Goal: Use online tool/utility: Utilize a website feature to perform a specific function

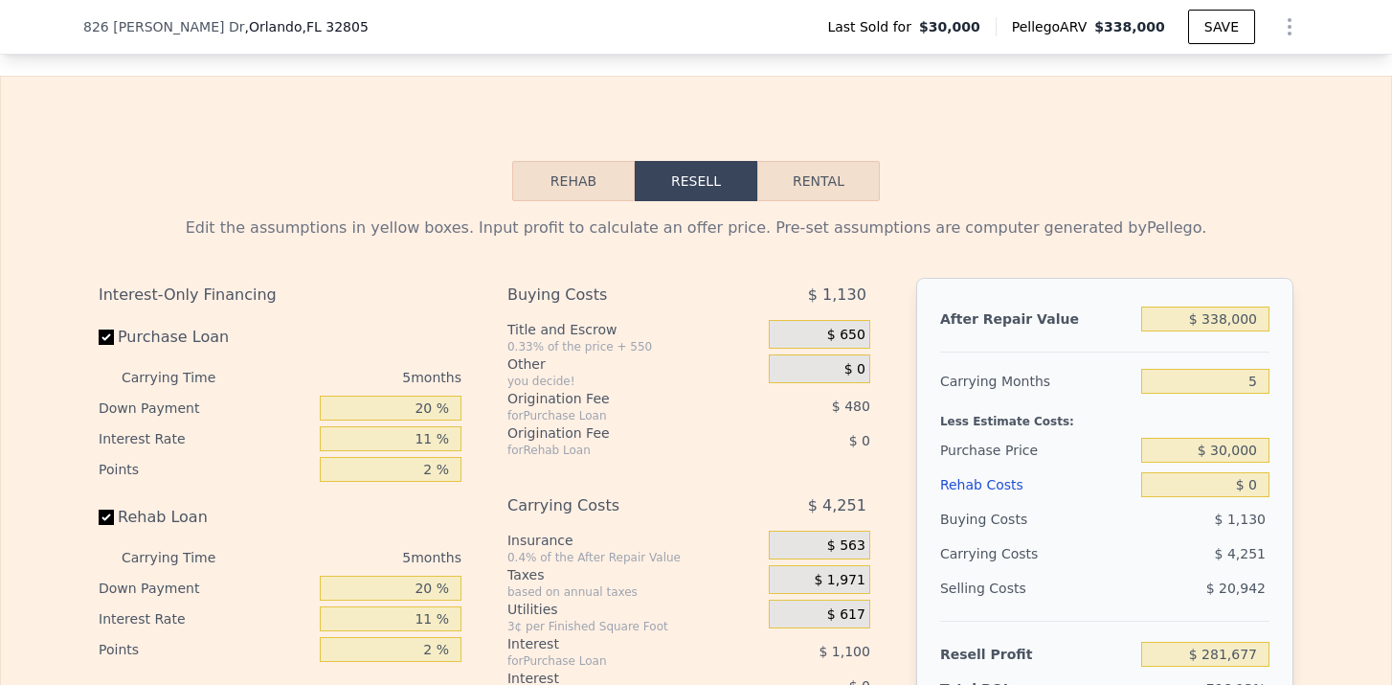
scroll to position [2677, 0]
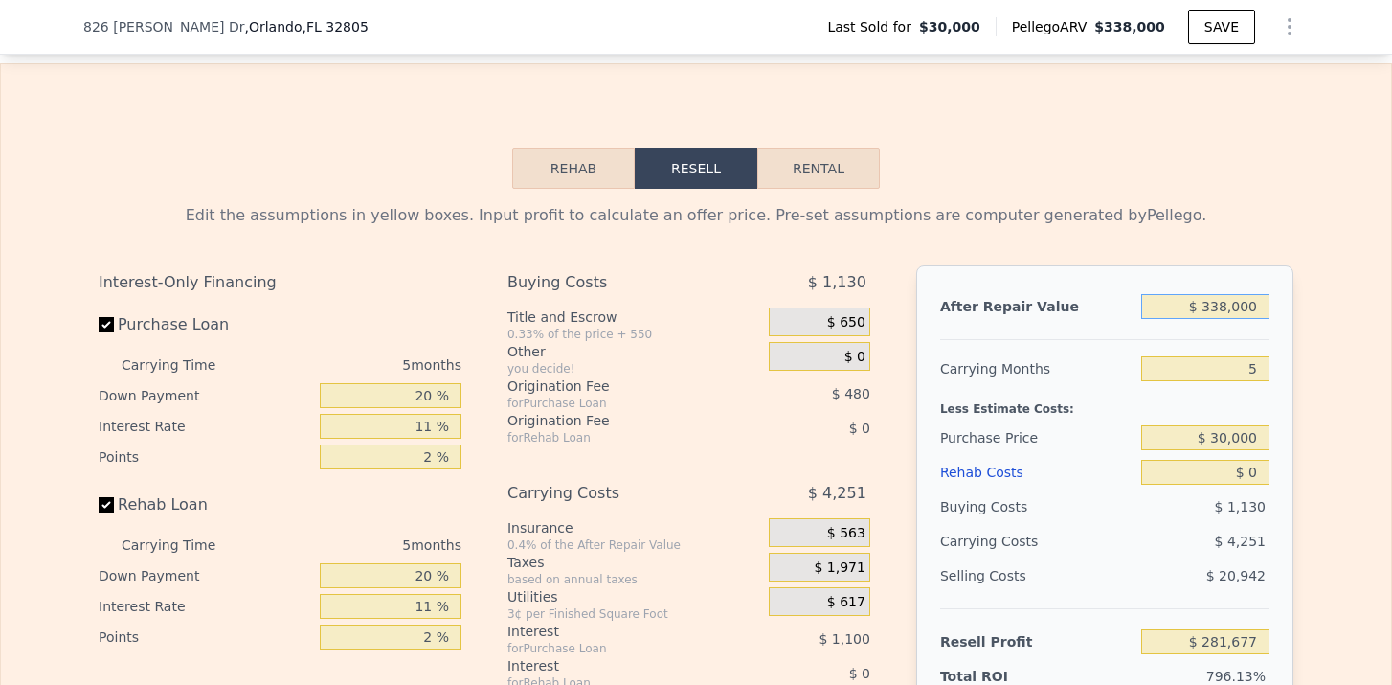
click at [1226, 306] on input "$ 338,000" at bounding box center [1206, 306] width 128 height 25
type input "$ 33,000"
type input "-$ 4,414"
type input "$ 330,000"
type input "$ 274,173"
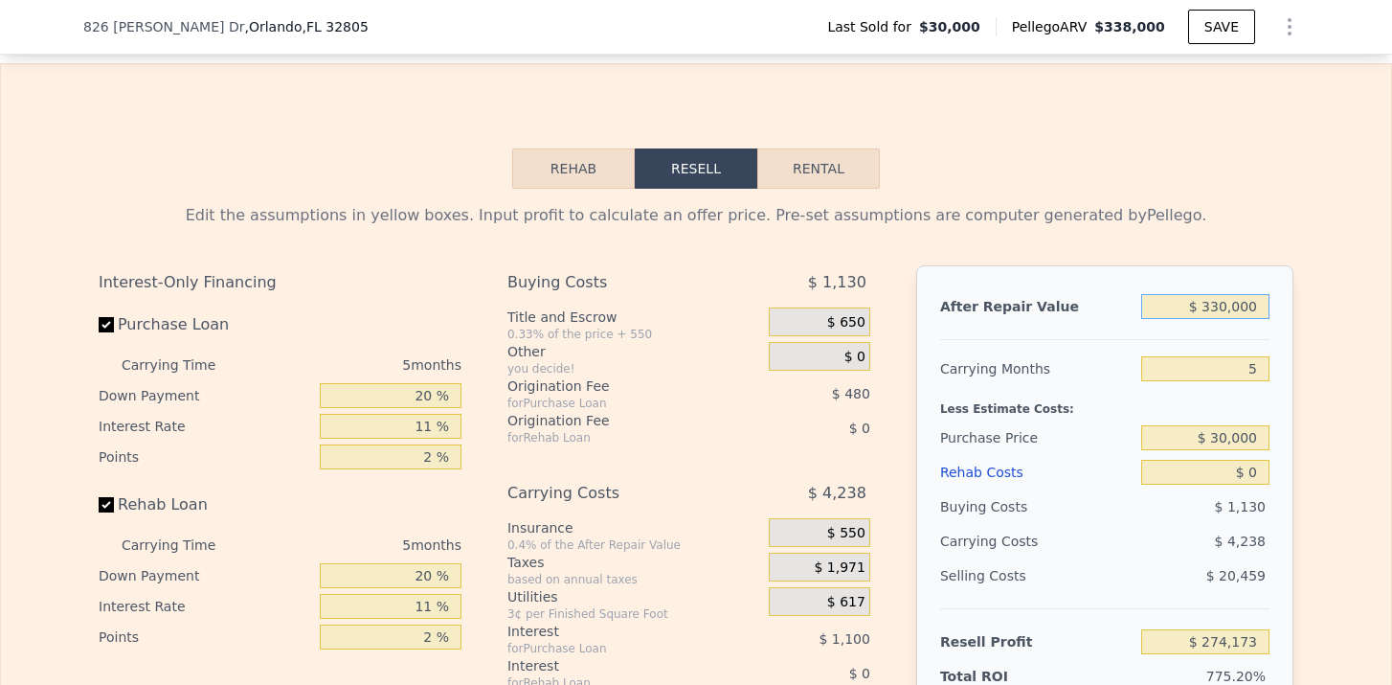
type input "$ 330,000"
click at [1259, 376] on input "5" at bounding box center [1206, 368] width 128 height 25
type input "6"
type input "$ 273,325"
type input "6"
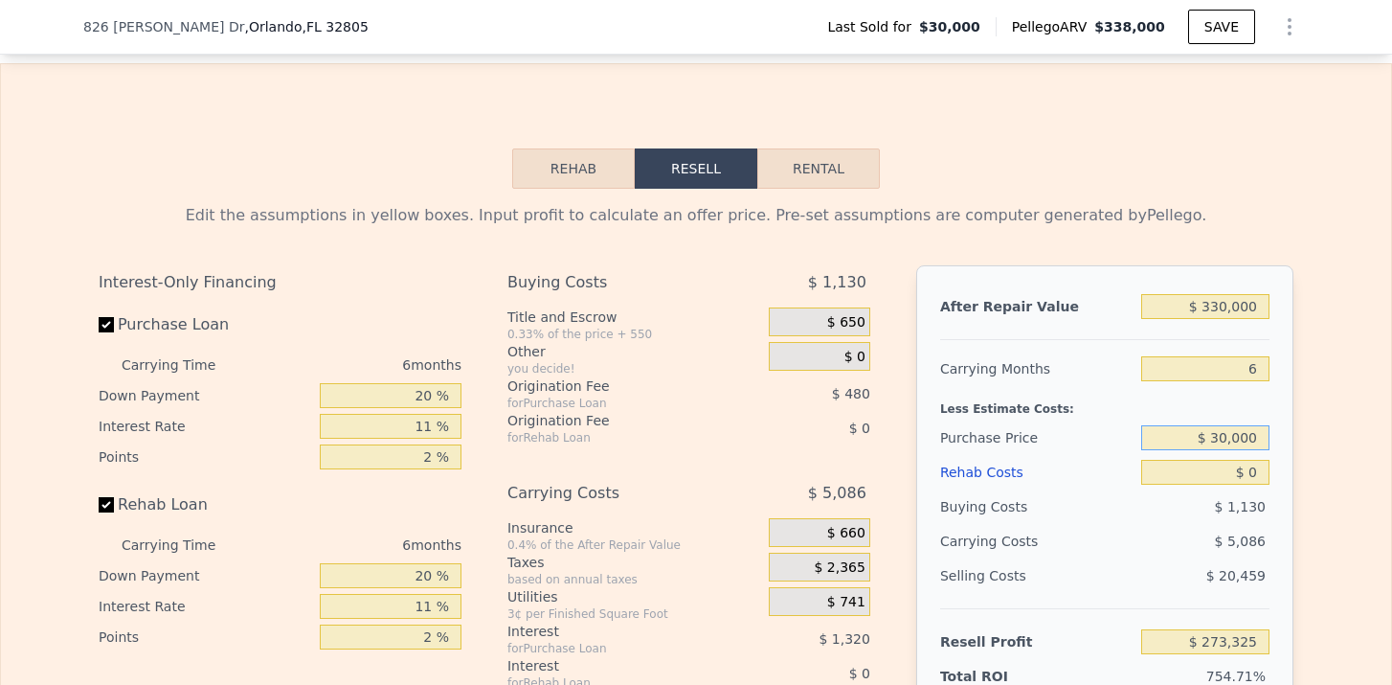
click at [1220, 441] on input "$ 30,000" at bounding box center [1206, 437] width 128 height 25
drag, startPoint x: 1217, startPoint y: 441, endPoint x: 1268, endPoint y: 441, distance: 50.8
click at [1268, 441] on input "$ 30,000" at bounding box center [1206, 437] width 128 height 25
type input "$ 240,000"
type input "$ 50,026"
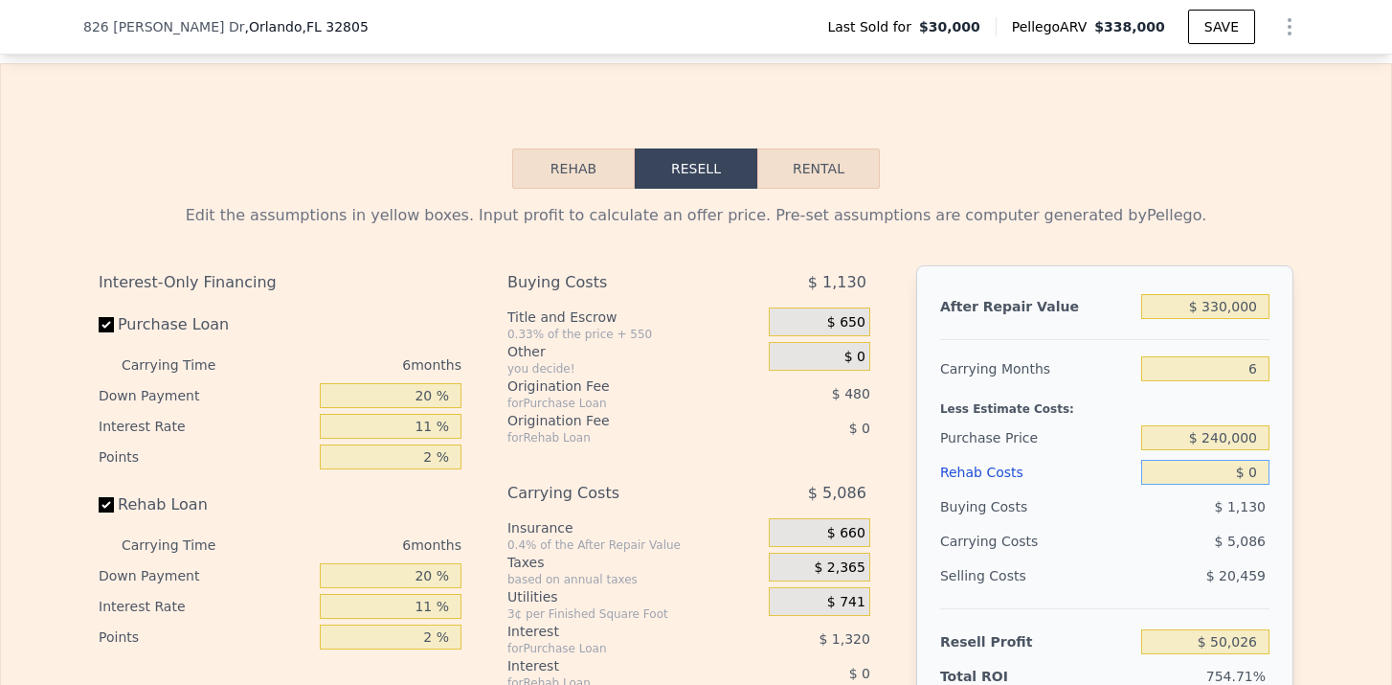
click at [1263, 479] on input "$ 0" at bounding box center [1206, 472] width 128 height 25
type input "$ 20"
type input "$ 50,006"
type input "$ 200"
type input "$ 49,817"
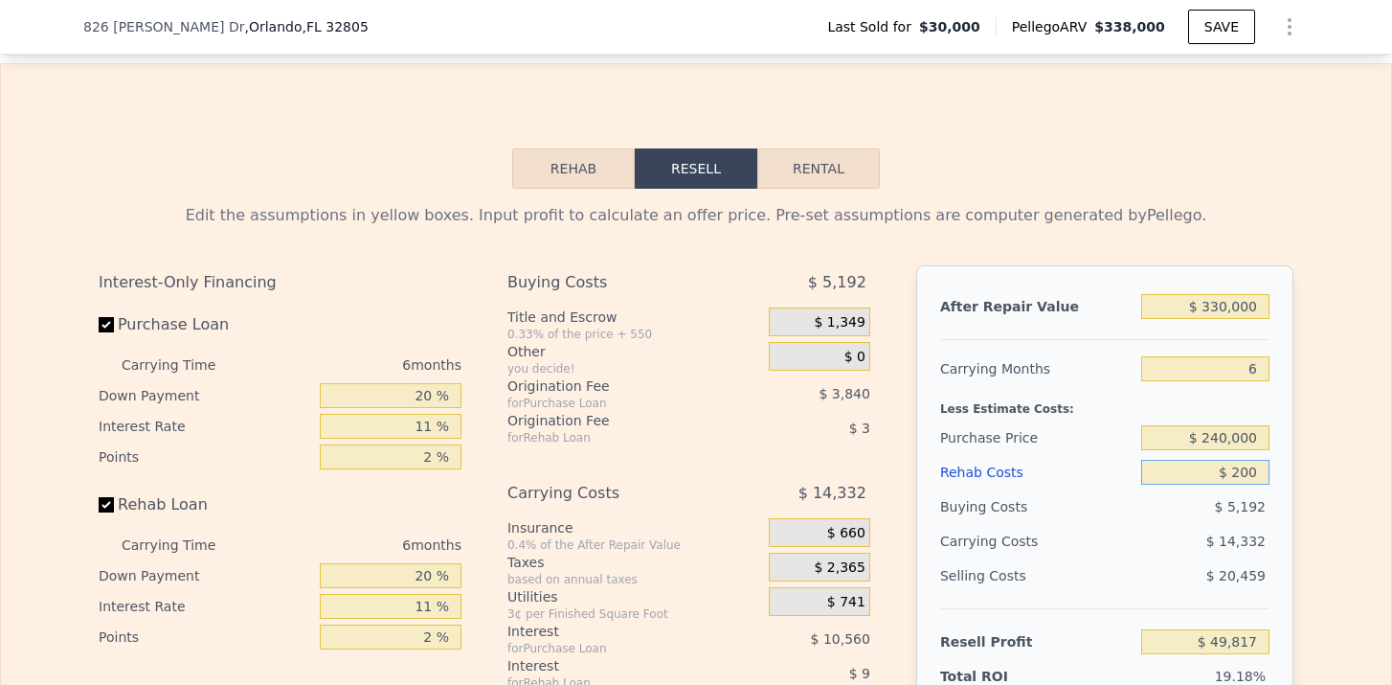
type input "$ 2,000"
type input "$ 47,904"
type input "$ 20,000"
type input "$ 28,824"
click at [1232, 454] on div "$ 240,000" at bounding box center [1206, 437] width 128 height 34
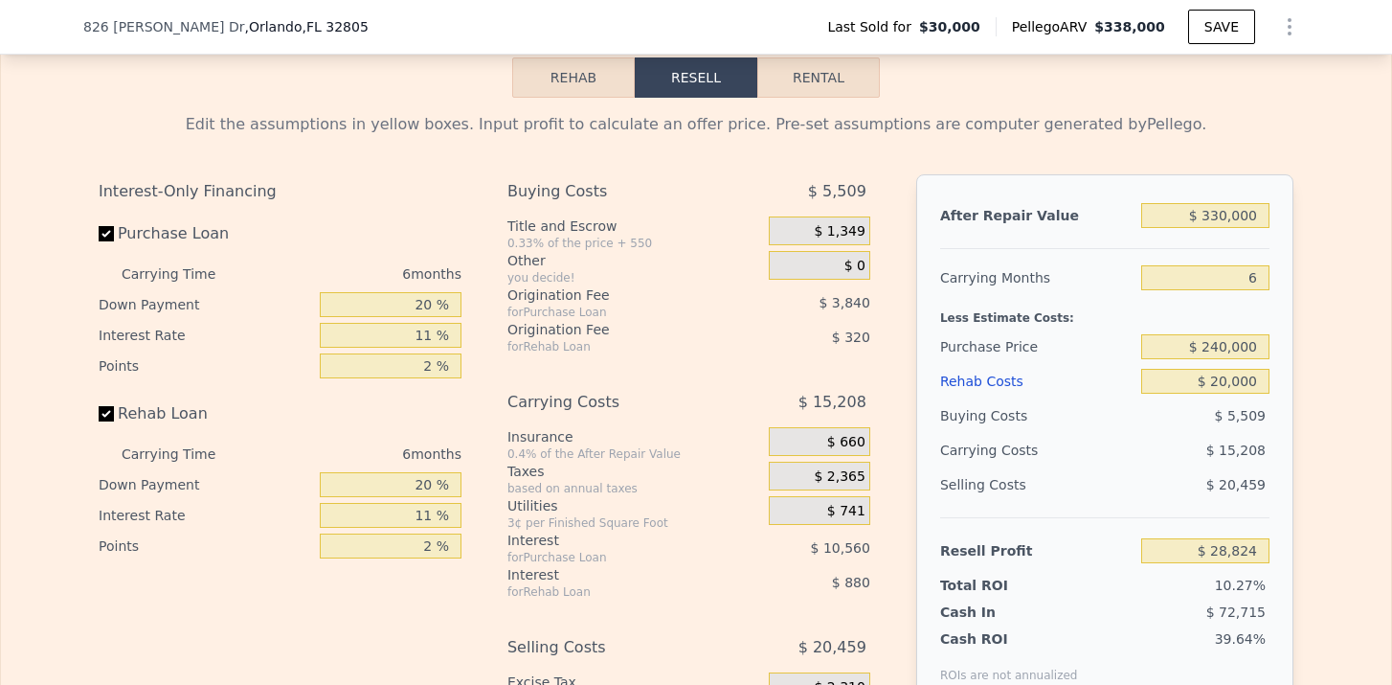
scroll to position [2793, 0]
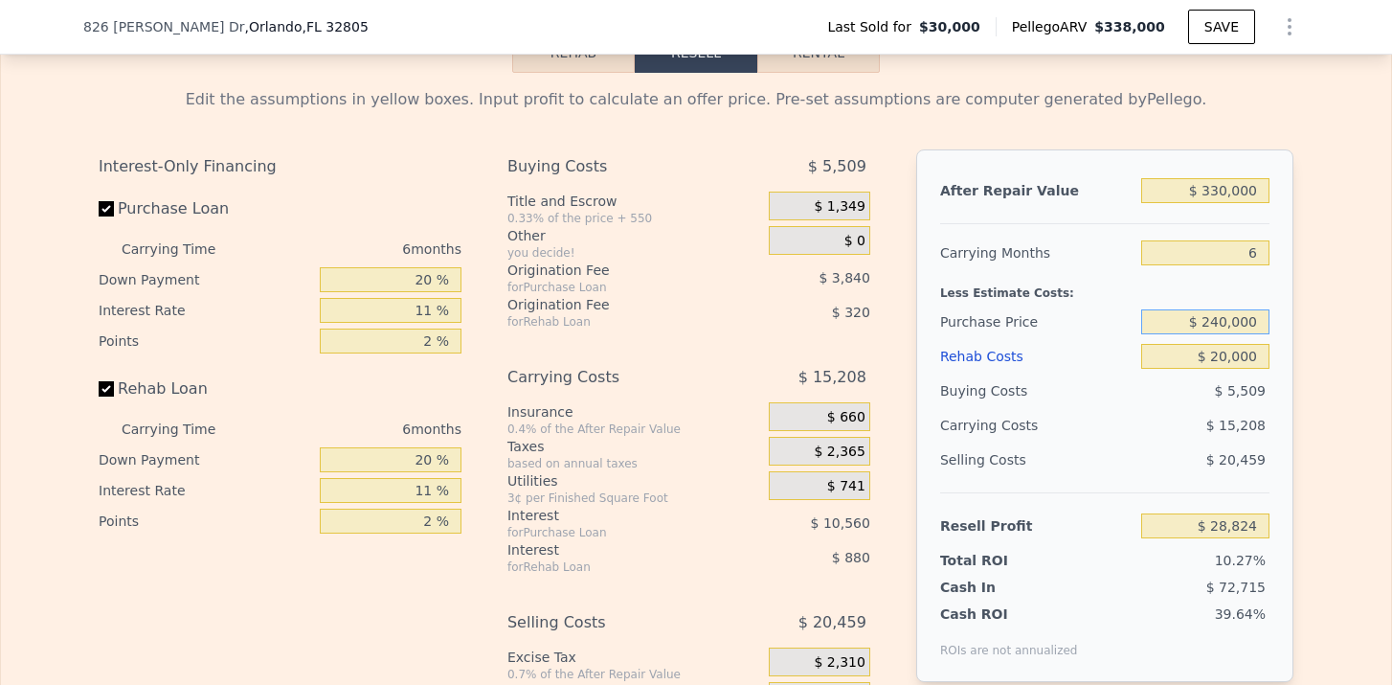
click at [1218, 322] on input "$ 240,000" at bounding box center [1206, 321] width 128 height 25
type input "$ 230,000"
type input "$ 39,455"
click at [1284, 393] on div "After Repair Value $ 330,000 Carrying Months 6 Less Estimate Costs: Purchase Pr…" at bounding box center [1104, 415] width 377 height 532
drag, startPoint x: 434, startPoint y: 288, endPoint x: 368, endPoint y: 281, distance: 66.5
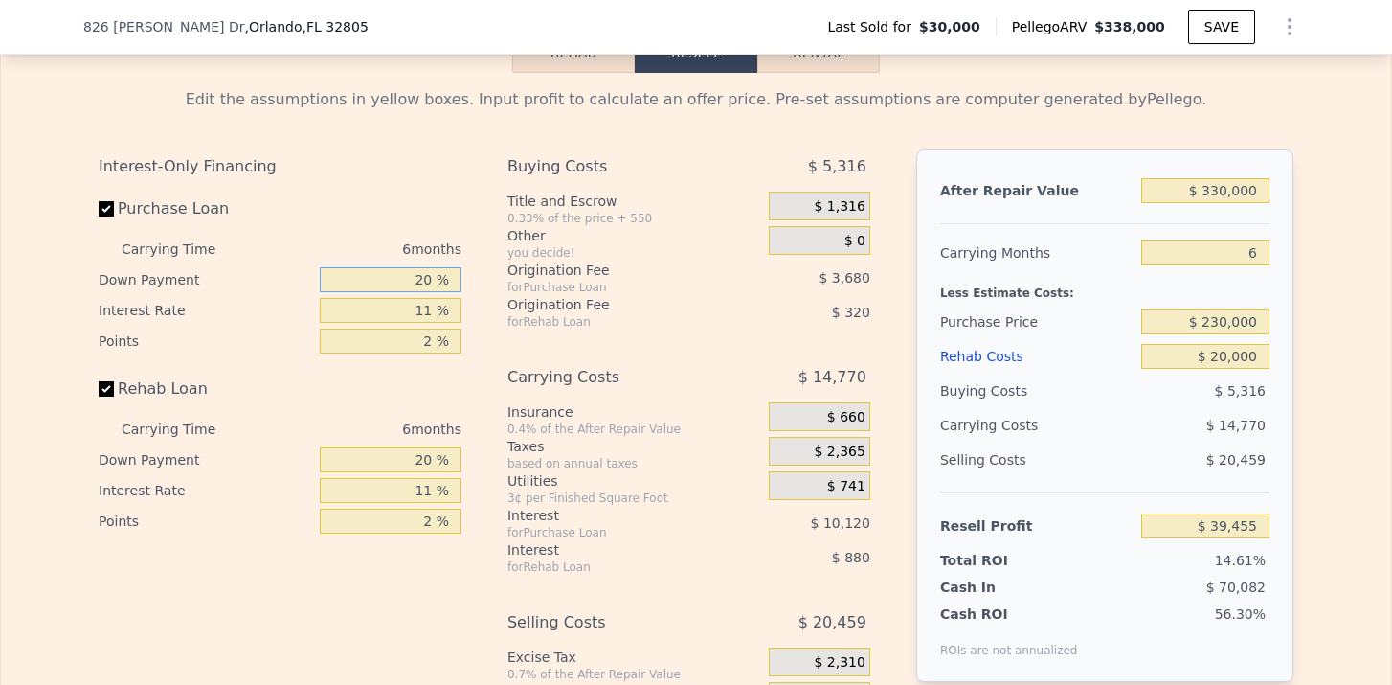
click at [374, 281] on input "20 %" at bounding box center [391, 279] width 142 height 25
type input "1 %"
type input "$ 36,181"
type input "15 %"
type input "$ 38,595"
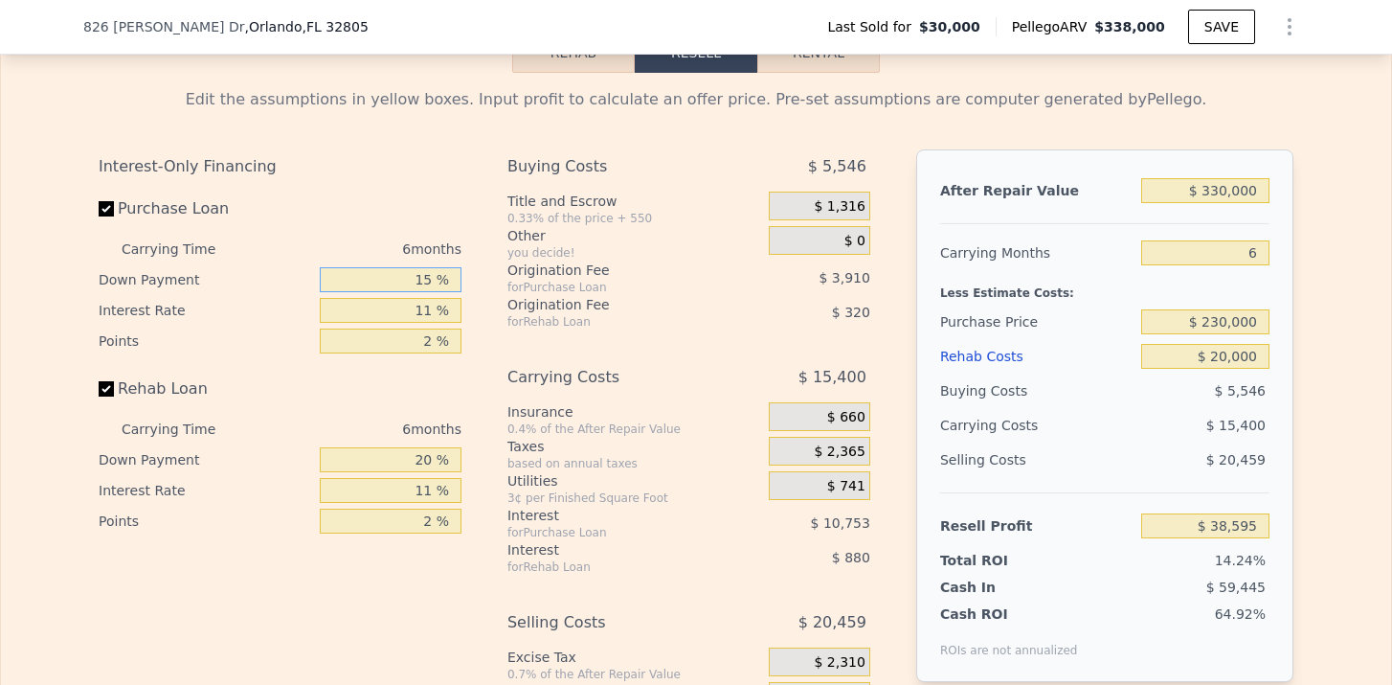
type input "15 %"
drag, startPoint x: 436, startPoint y: 462, endPoint x: 394, endPoint y: 462, distance: 42.1
click at [396, 462] on input "20 %" at bounding box center [391, 459] width 142 height 25
type input "1 %"
type input "$ 38,309"
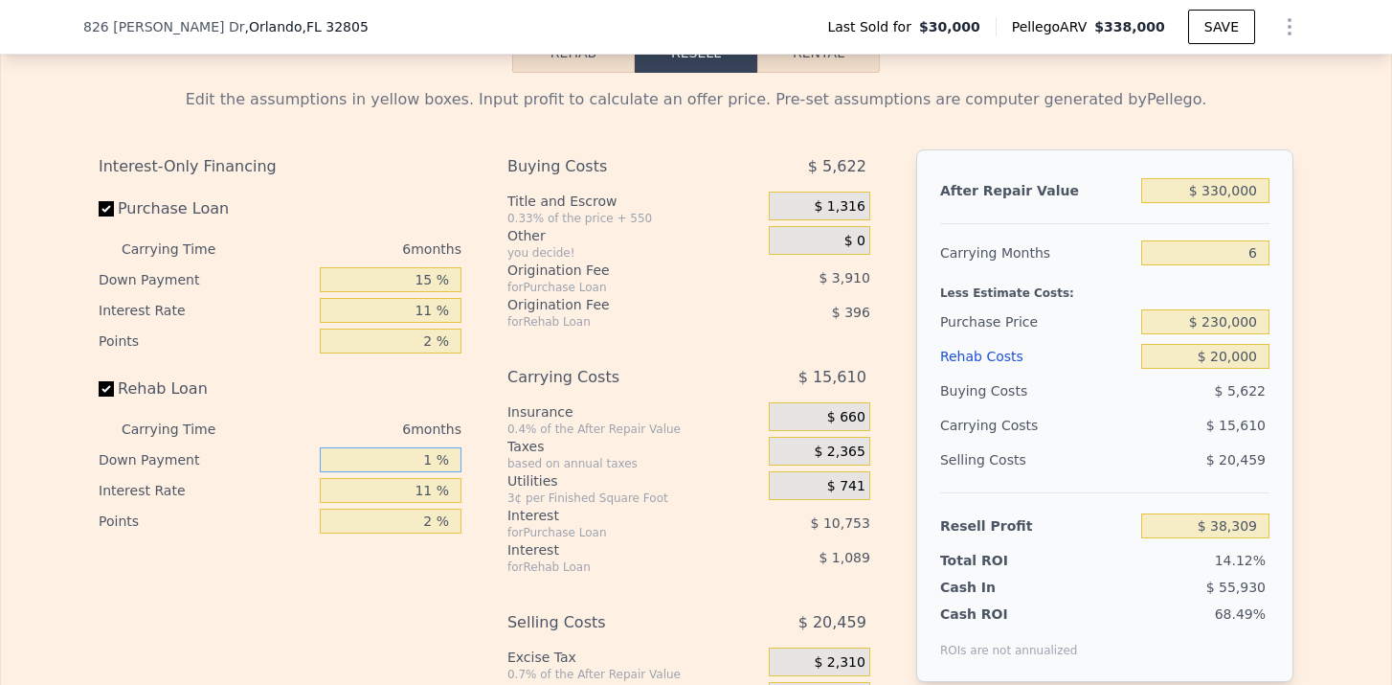
type input "15 %"
type input "$ 38,521"
type input "15 %"
click at [445, 566] on div "Interest-Only Financing Purchase Loan Carrying Time 6 months Down Payment 15 % …" at bounding box center [288, 467] width 378 height 636
click at [1224, 355] on input "$ 20,000" at bounding box center [1206, 356] width 128 height 25
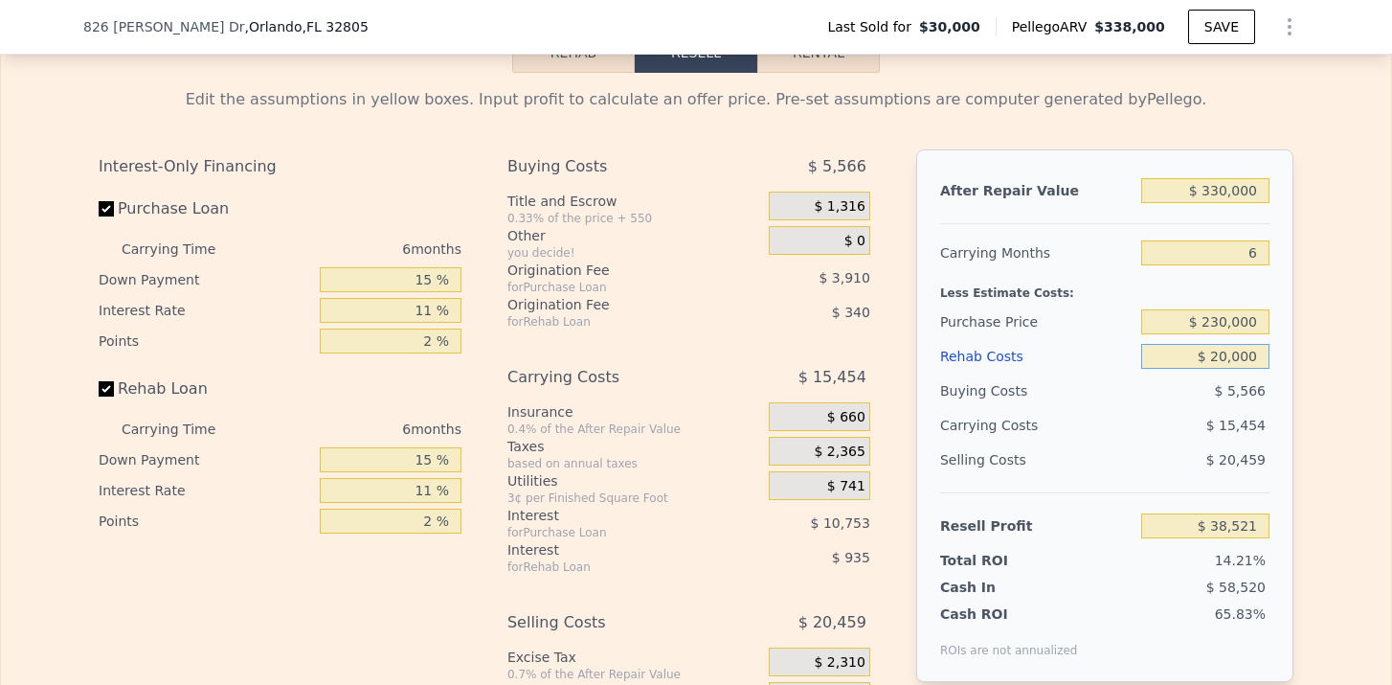
type input "$ 0000"
type input "$ 59,797"
type input "$ 10,000"
type input "$ 49,159"
type input "$ 1,000"
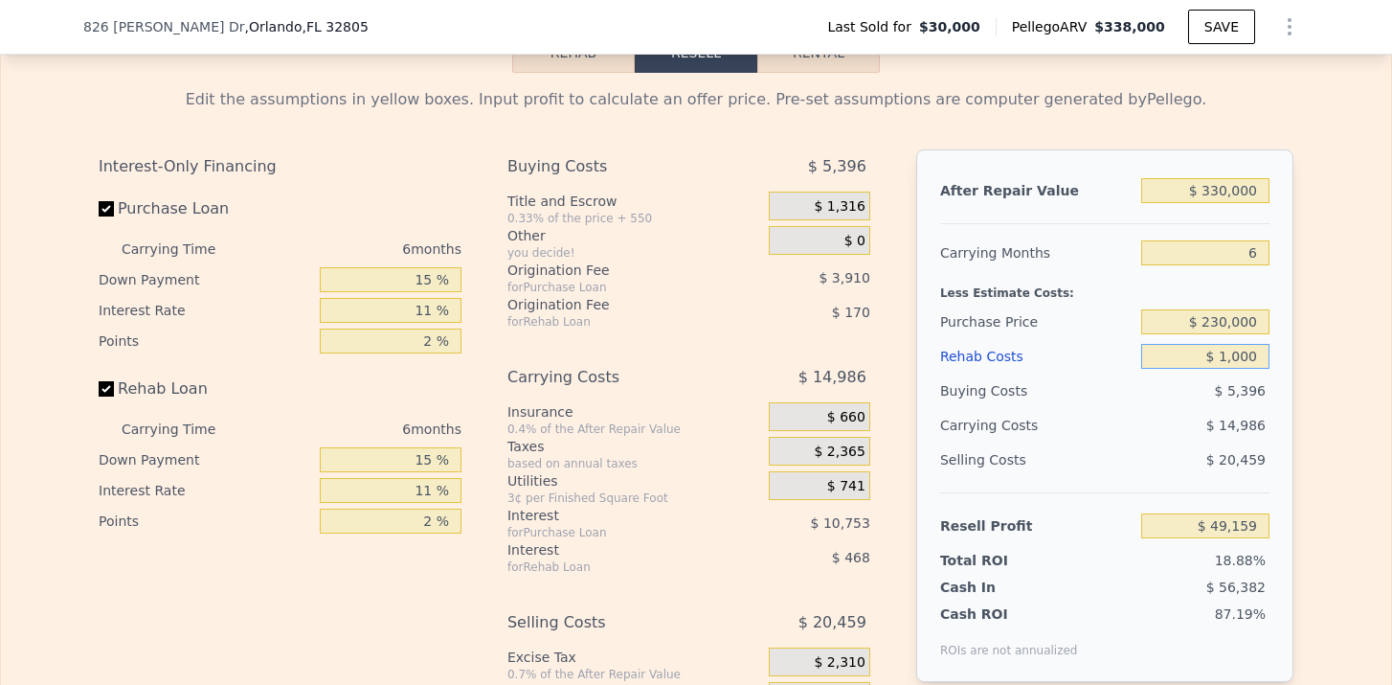
type input "$ 58,732"
type input "$ 13,000"
type input "$ 45,970"
type input "$ 13,000"
click at [839, 215] on div "$ 1,316" at bounding box center [820, 206] width 102 height 29
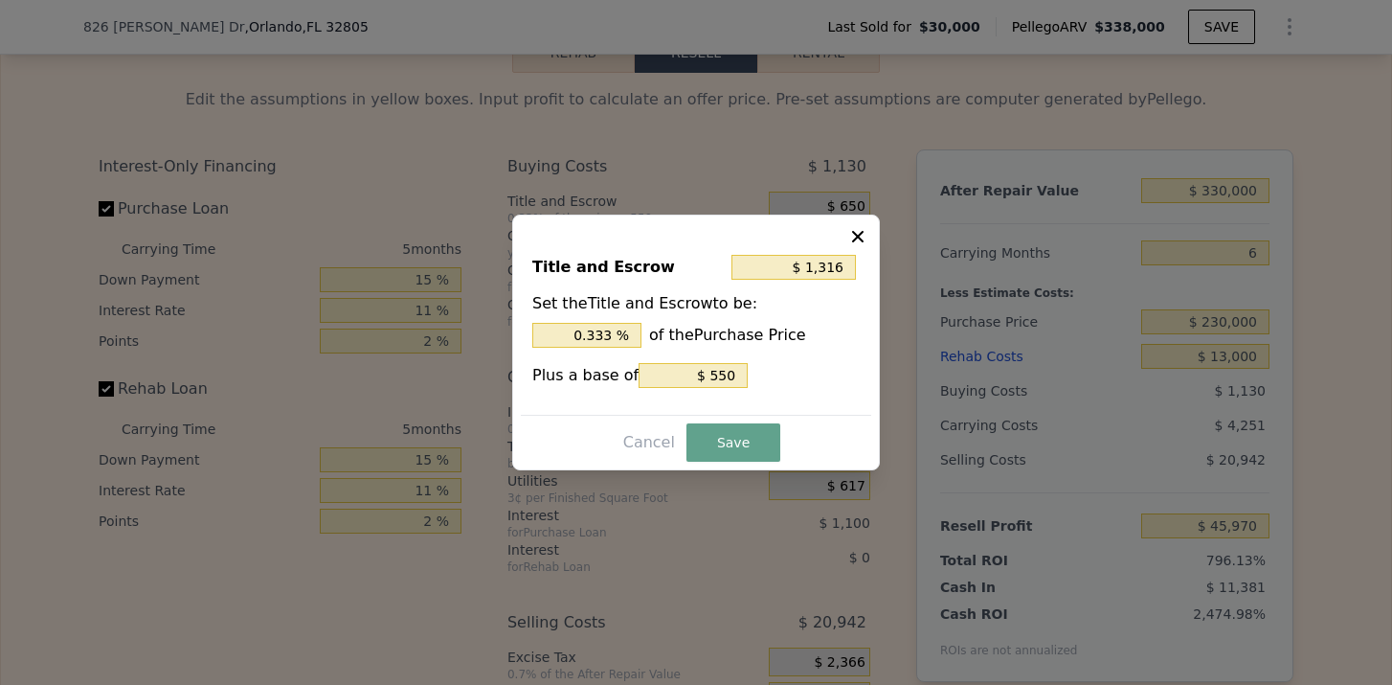
type input "$ 338,000"
type input "5"
type input "$ 0"
type input "$ 281,677"
drag, startPoint x: 612, startPoint y: 327, endPoint x: 515, endPoint y: 329, distance: 96.8
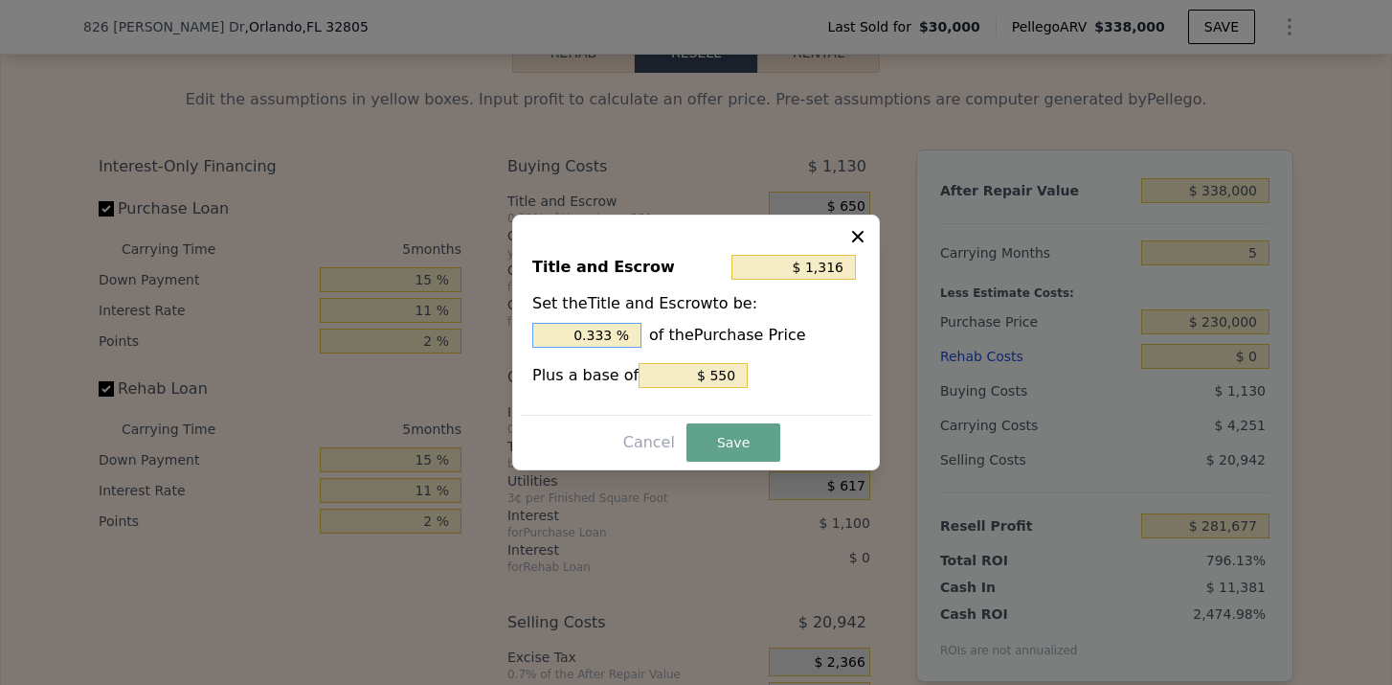
click at [515, 329] on div "Title and Escrow $ 1,316 Set the Title and Escrow to be: 0.333 % of the Purchas…" at bounding box center [696, 343] width 368 height 256
type input "$ 850"
type input "1. %"
type input "$ 910"
type input "1.2 %"
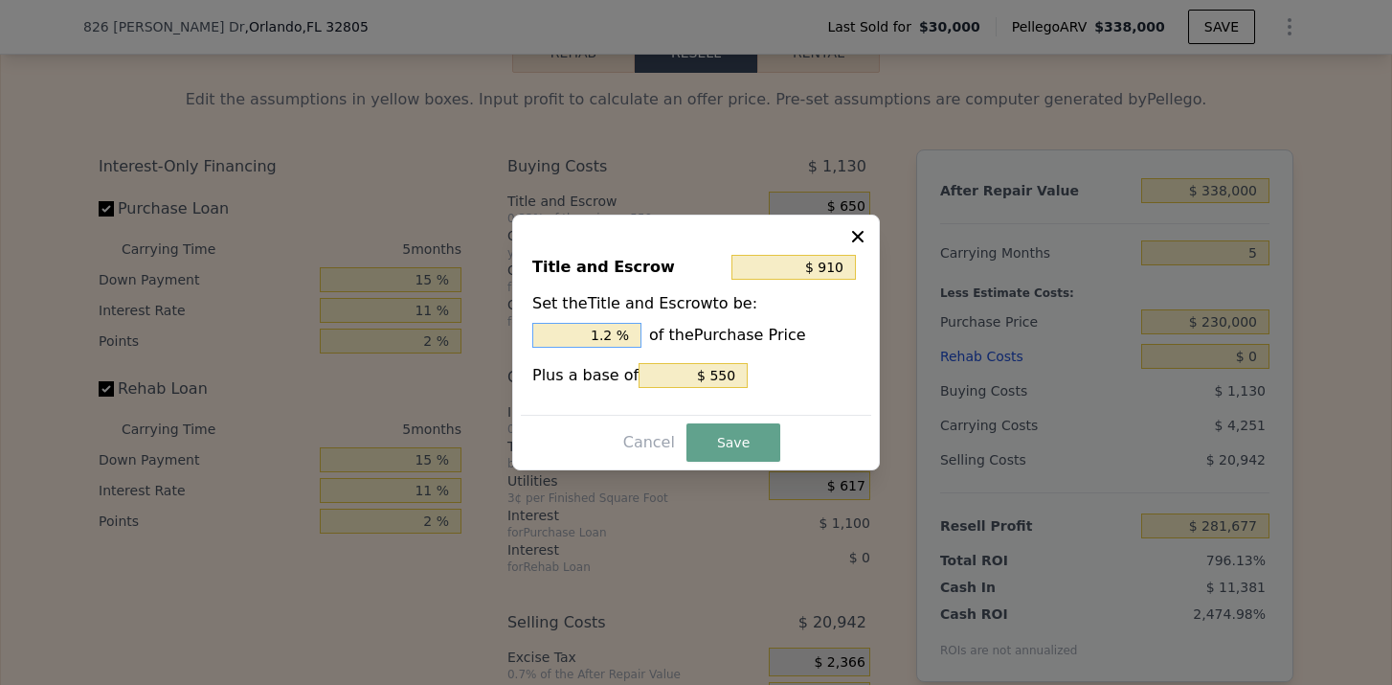
type input "$ 919"
type input "1.23 %"
type input "$ 910"
type input "1.2 %"
type input "$ 922"
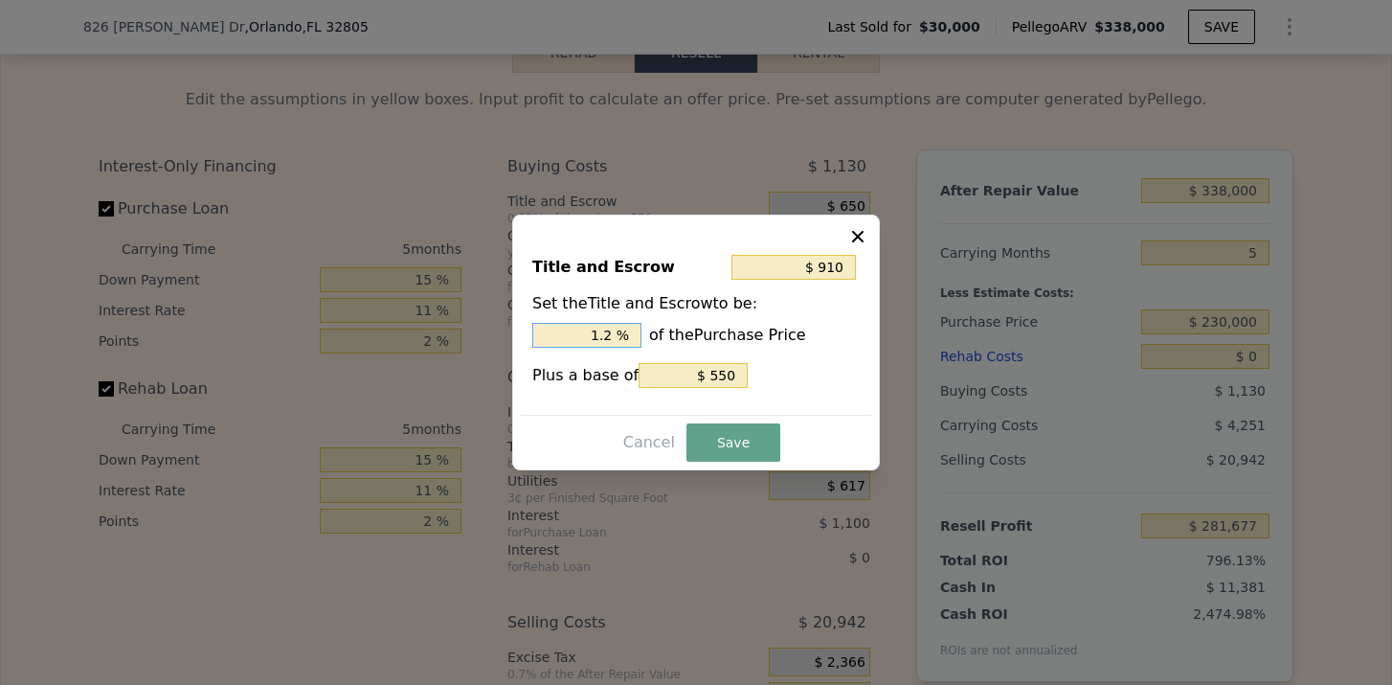
type input "1.24 %"
type input "$ 910"
type input "1.2 %"
type input "$ 925"
type input "1.25 %"
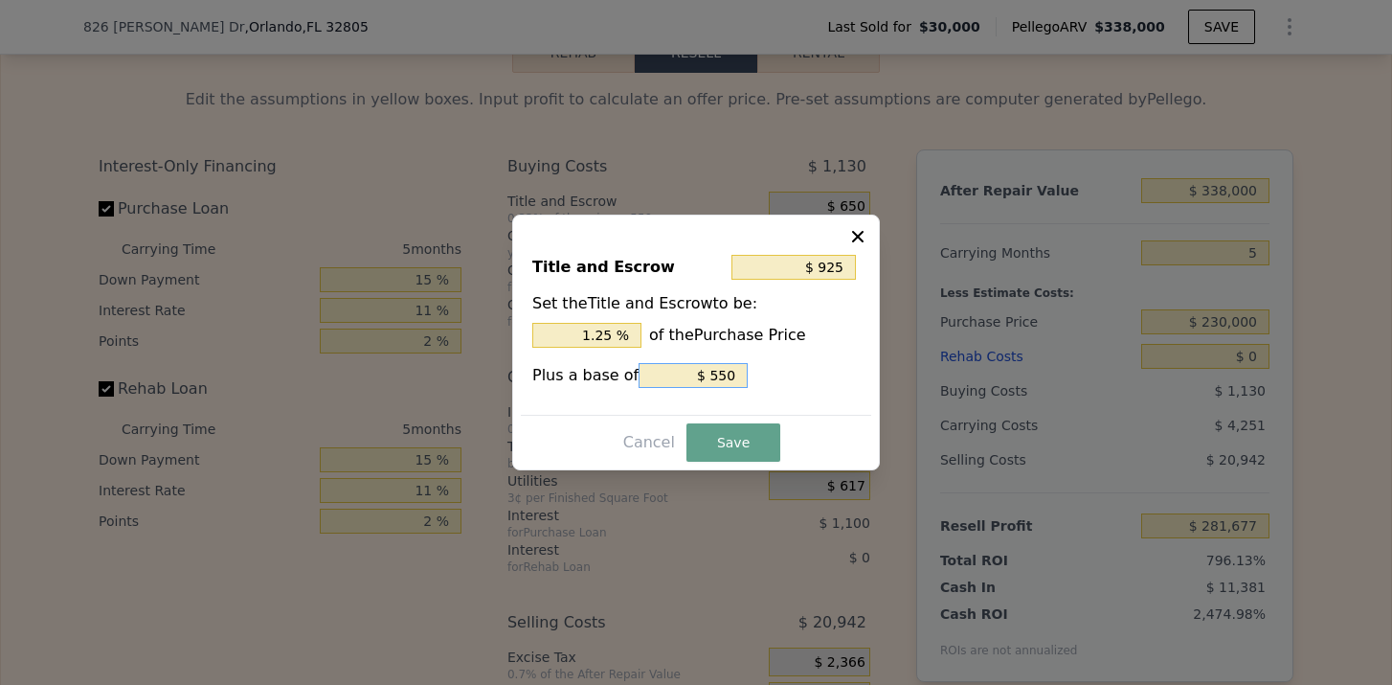
click at [726, 381] on input "$ 550" at bounding box center [693, 375] width 109 height 25
type input "$ 425"
type input "$ 50"
type input "$ 375"
type input "$ 0"
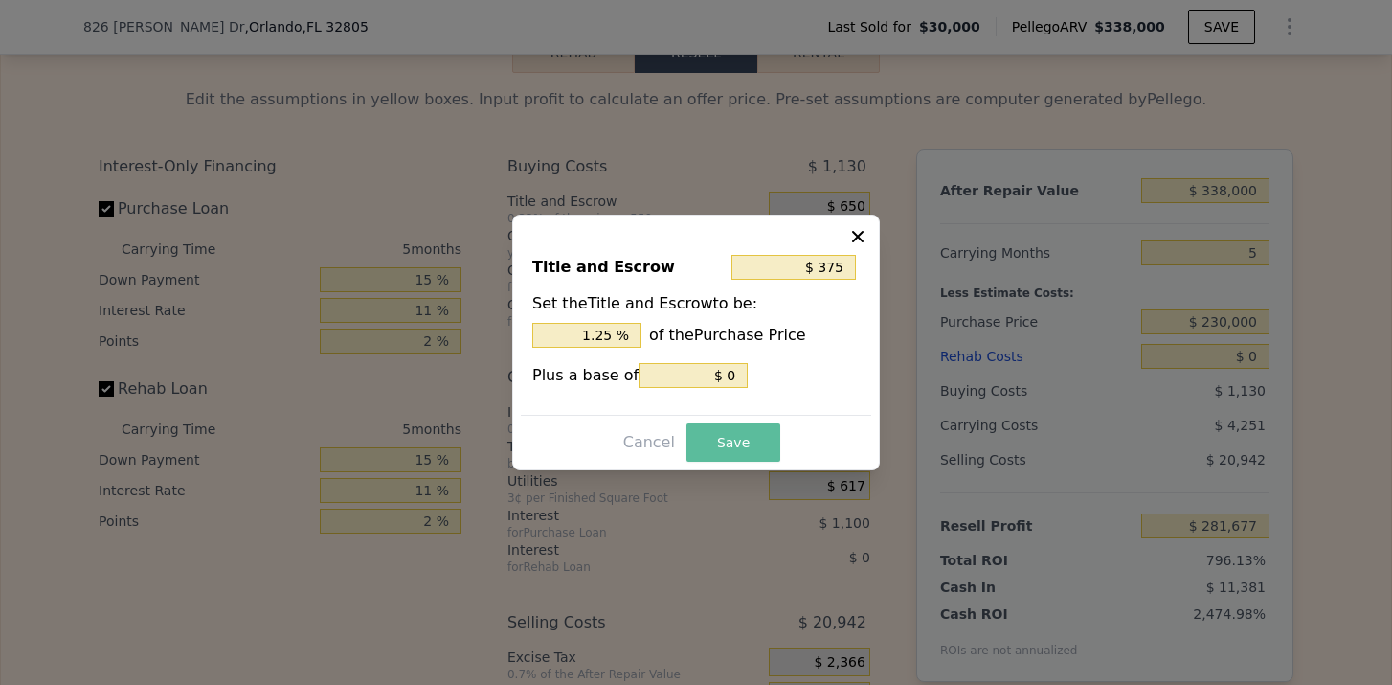
click at [722, 441] on button "Save" at bounding box center [734, 442] width 94 height 38
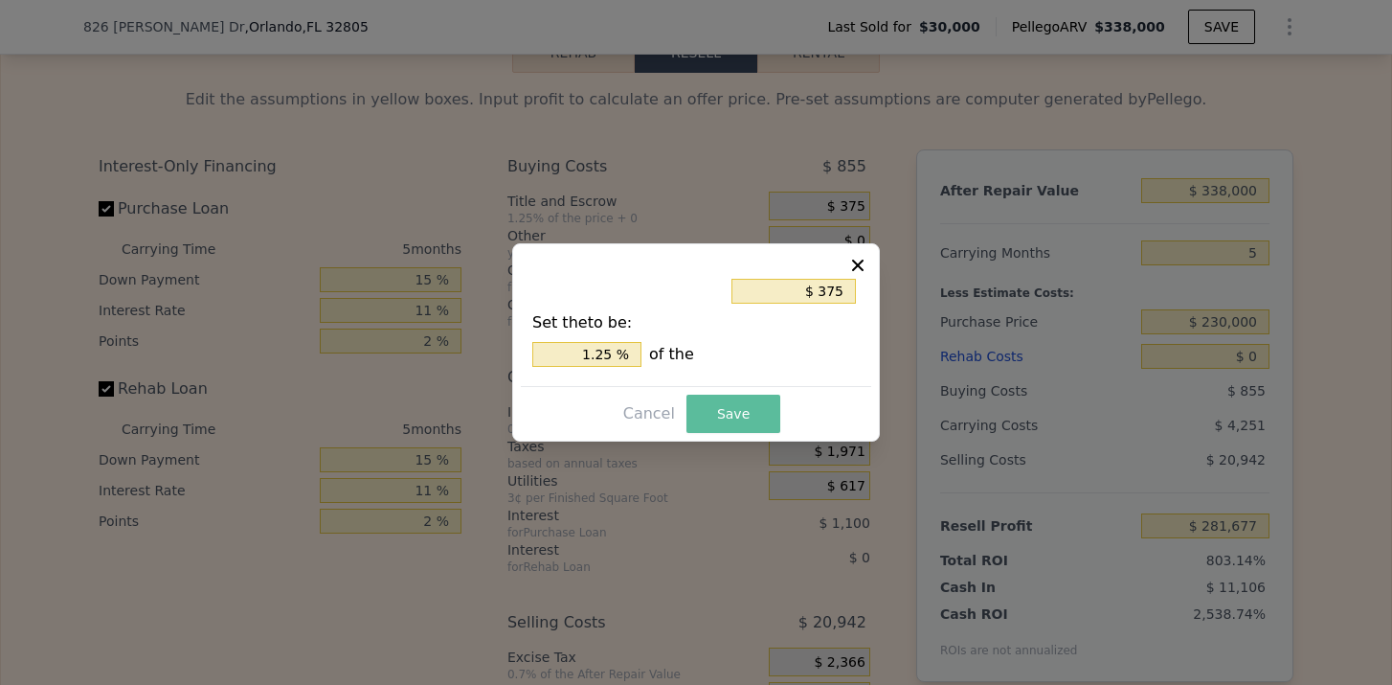
type input "$ 281,952"
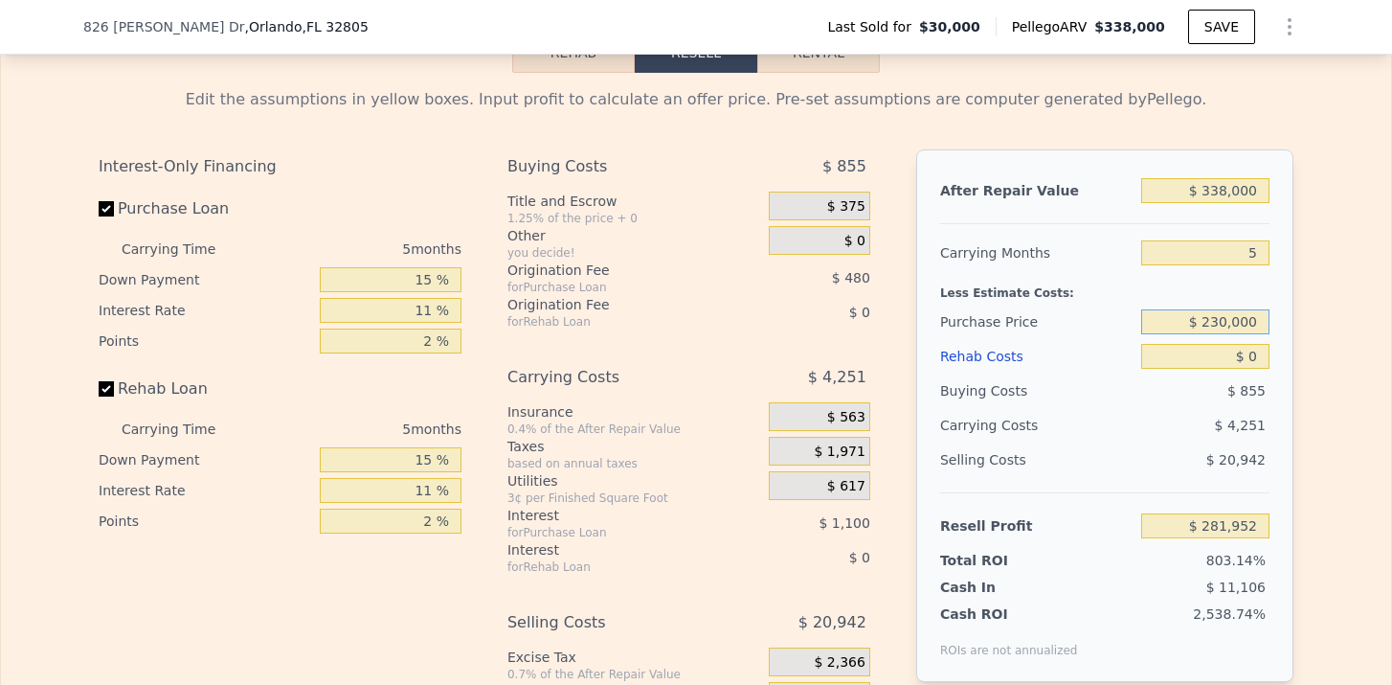
click at [1230, 328] on input "$ 230,000" at bounding box center [1206, 321] width 128 height 25
drag, startPoint x: 1207, startPoint y: 328, endPoint x: 1286, endPoint y: 328, distance: 79.5
click at [1286, 328] on div "After Repair Value $ 338,000 Carrying Months 5 Less Estimate Costs: Purchase Pr…" at bounding box center [1104, 415] width 377 height 532
type input "$ 230,000"
click at [1315, 309] on div "Edit the assumptions in yellow boxes. Input profit to calculate an offer price.…" at bounding box center [696, 429] width 1391 height 712
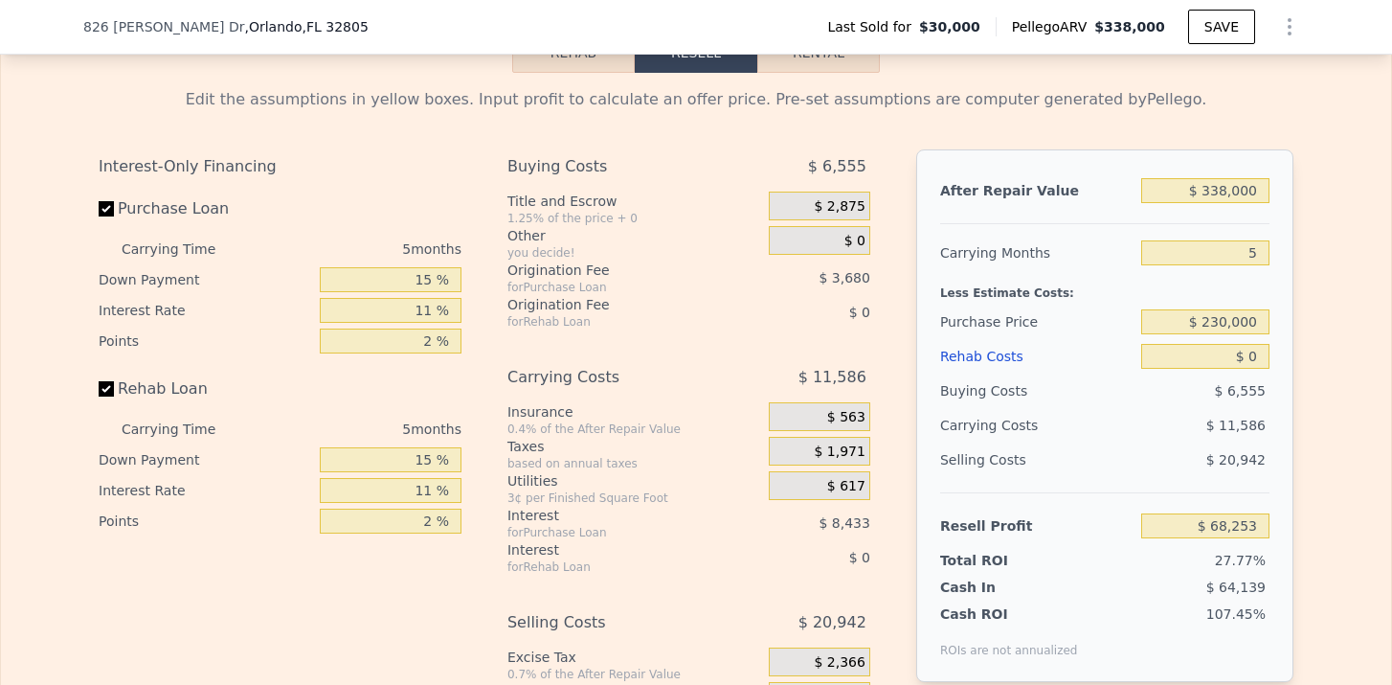
type input "$ 68,917"
click at [1227, 192] on input "$ 338,000" at bounding box center [1206, 190] width 128 height 25
type input "$ 33,000"
type input "-$ 217,174"
type input "$ 330,000"
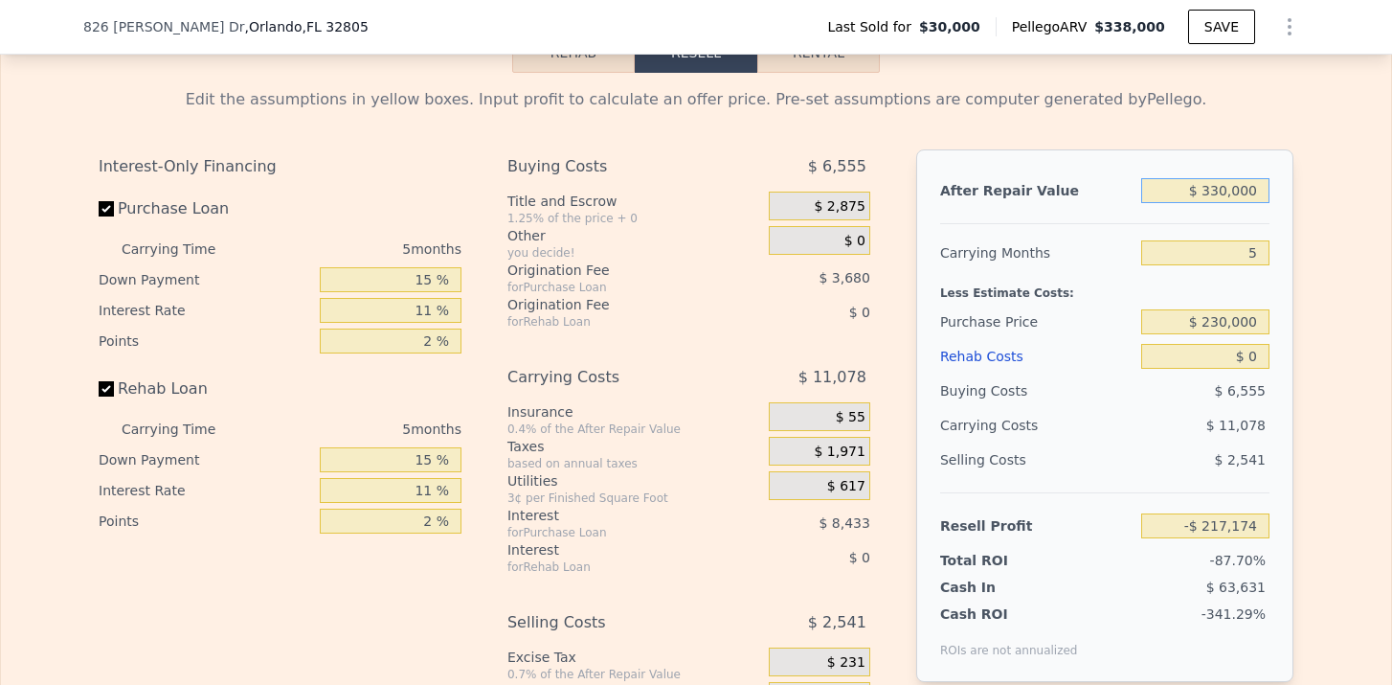
type input "$ 61,413"
type input "$ 330,000"
click at [1272, 238] on div "After Repair Value $ 330,000 Carrying Months 5 Less Estimate Costs: Purchase Pr…" at bounding box center [1104, 415] width 377 height 532
click at [1257, 359] on input "$ 0" at bounding box center [1206, 356] width 128 height 25
type input "$ 1"
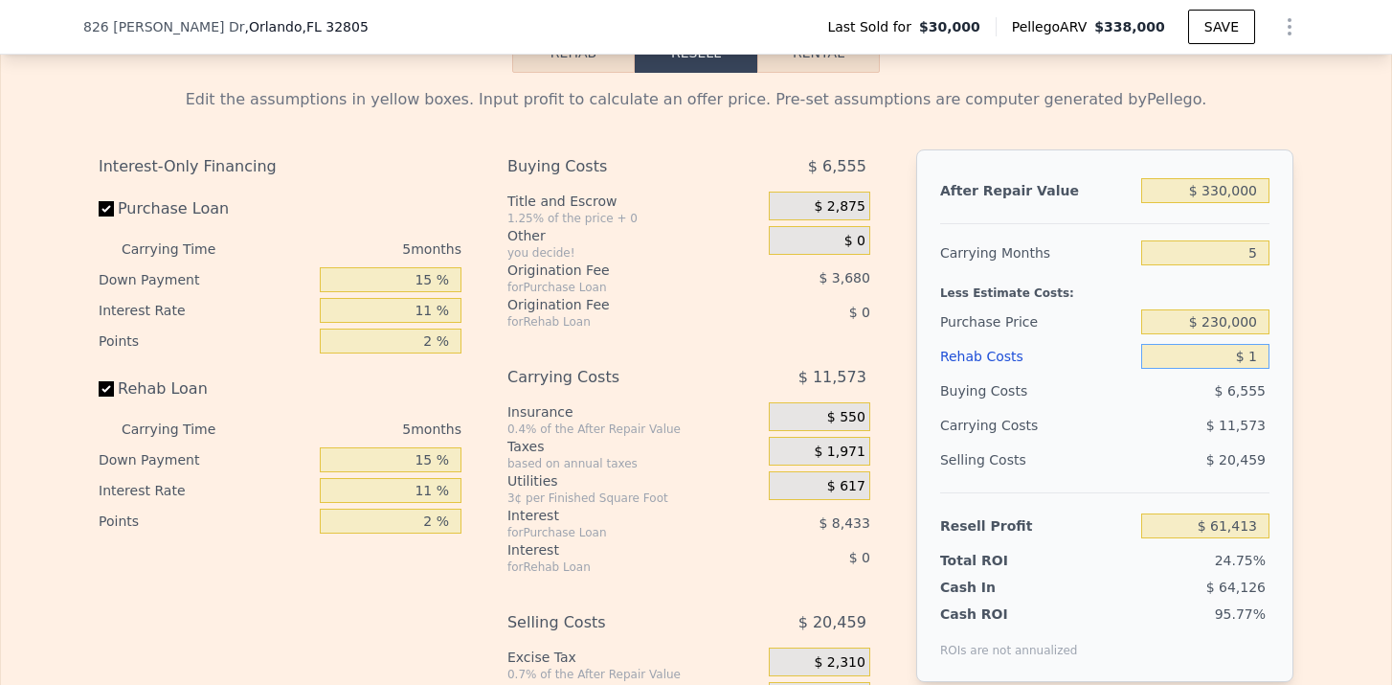
type input "$ 61,412"
type input "$ 15"
type input "$ 61,398"
type input "$ 150"
type input "$ 61,256"
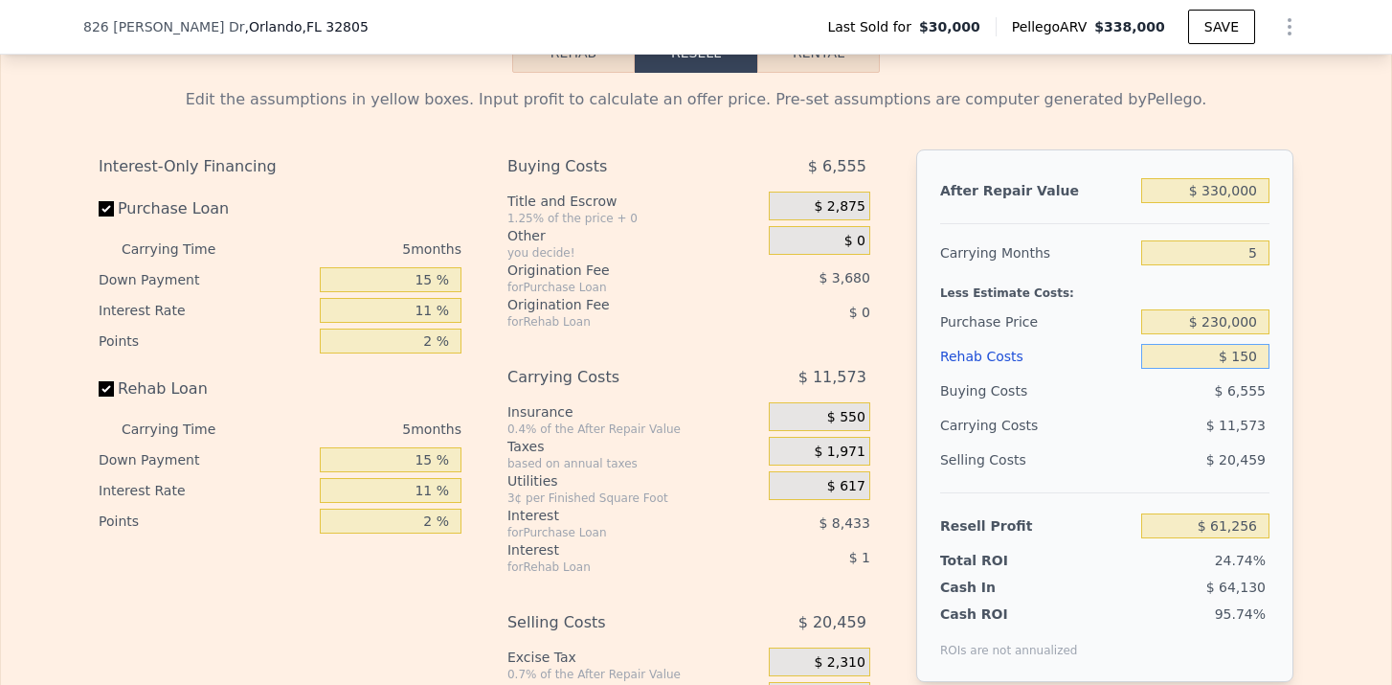
type input "$ 1,500"
type input "$ 59,834"
type input "$ 15,000"
type input "$ 45,623"
click at [1333, 362] on div "Edit the assumptions in yellow boxes. Input profit to calculate an offer price.…" at bounding box center [696, 429] width 1391 height 712
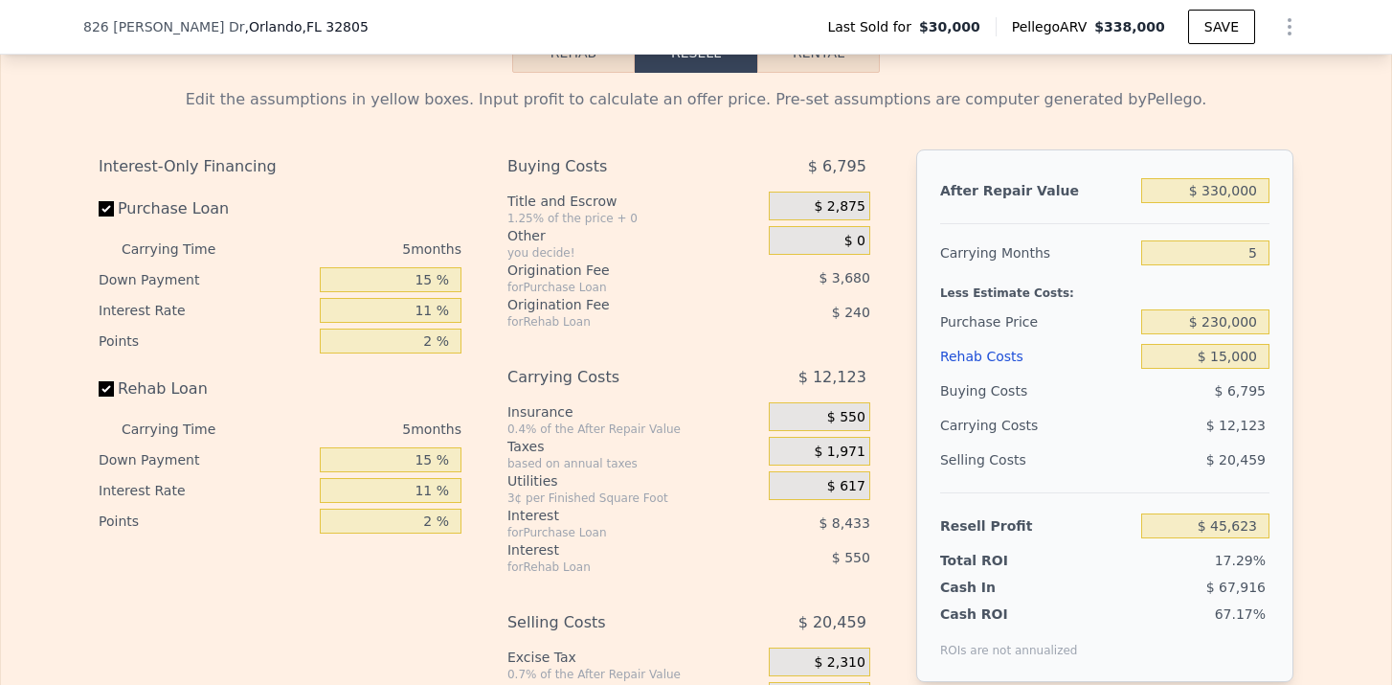
click at [869, 215] on div "$ 2,875" at bounding box center [820, 206] width 102 height 29
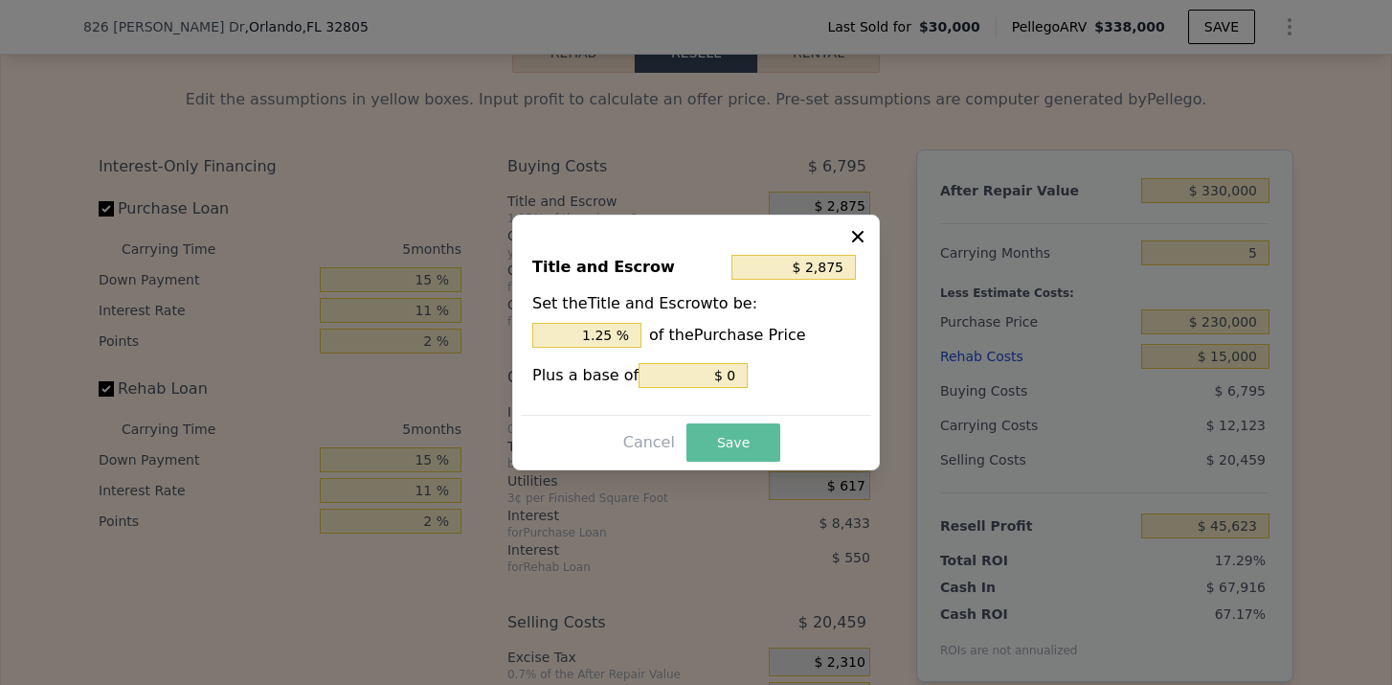
click at [735, 446] on button "Save" at bounding box center [734, 442] width 94 height 38
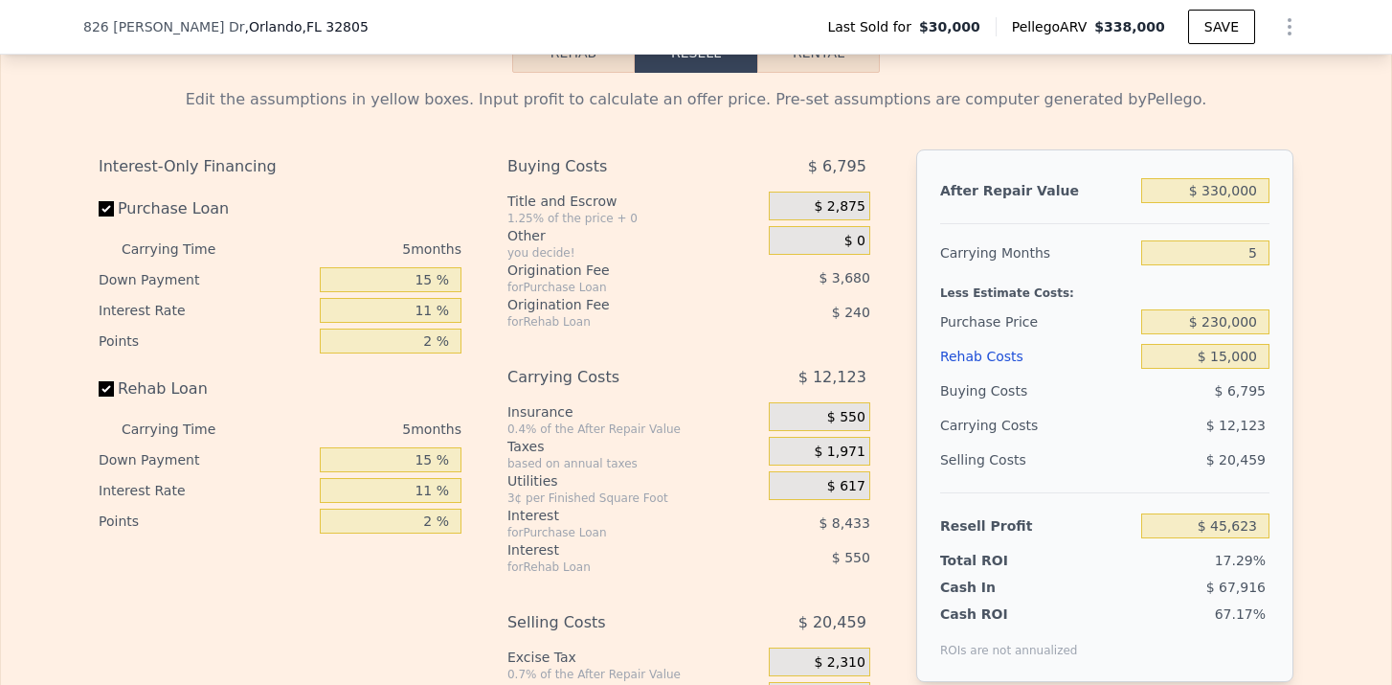
scroll to position [2703, 0]
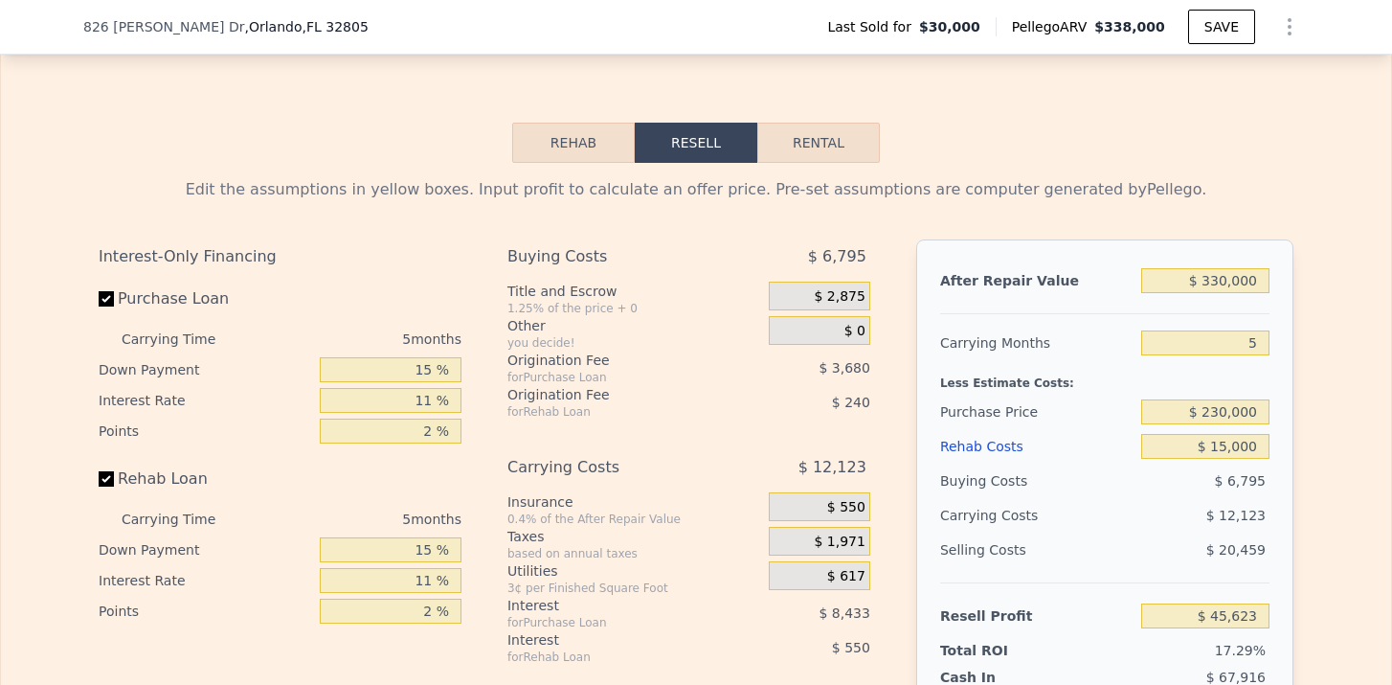
click at [807, 138] on button "Rental" at bounding box center [819, 143] width 123 height 40
select select "30"
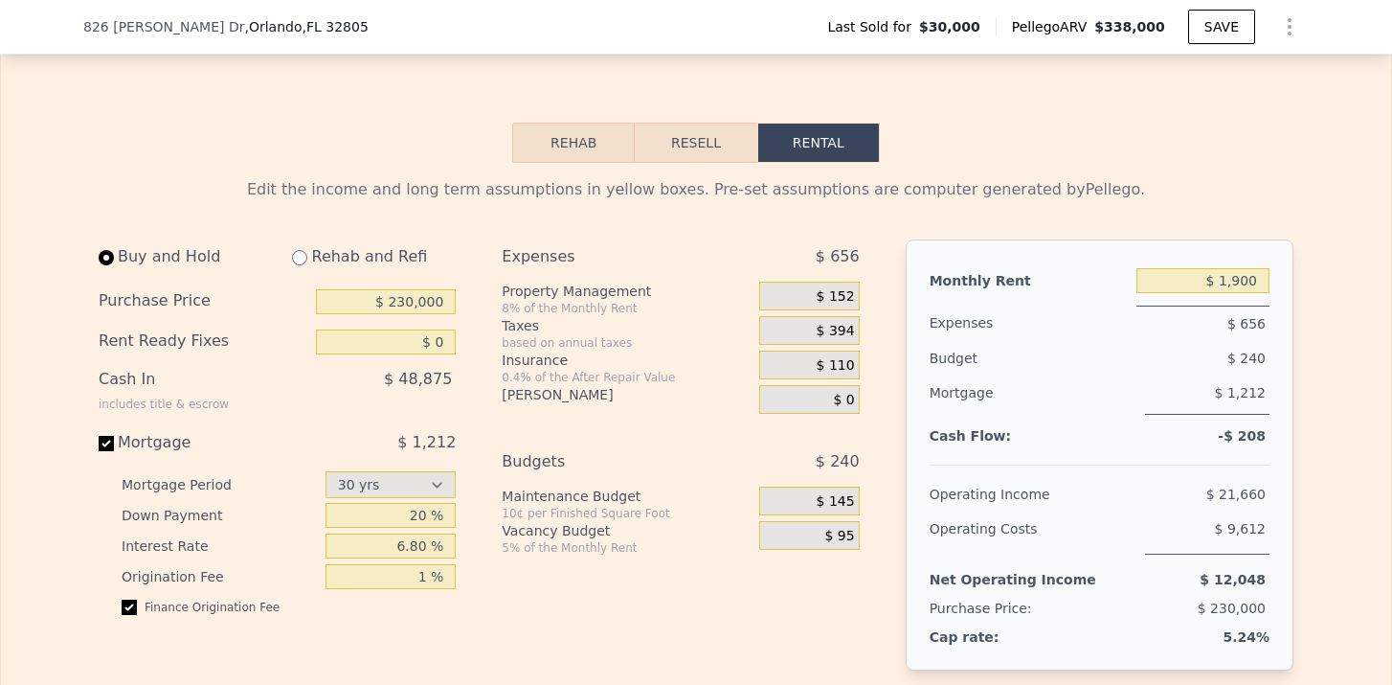
scroll to position [2759, 0]
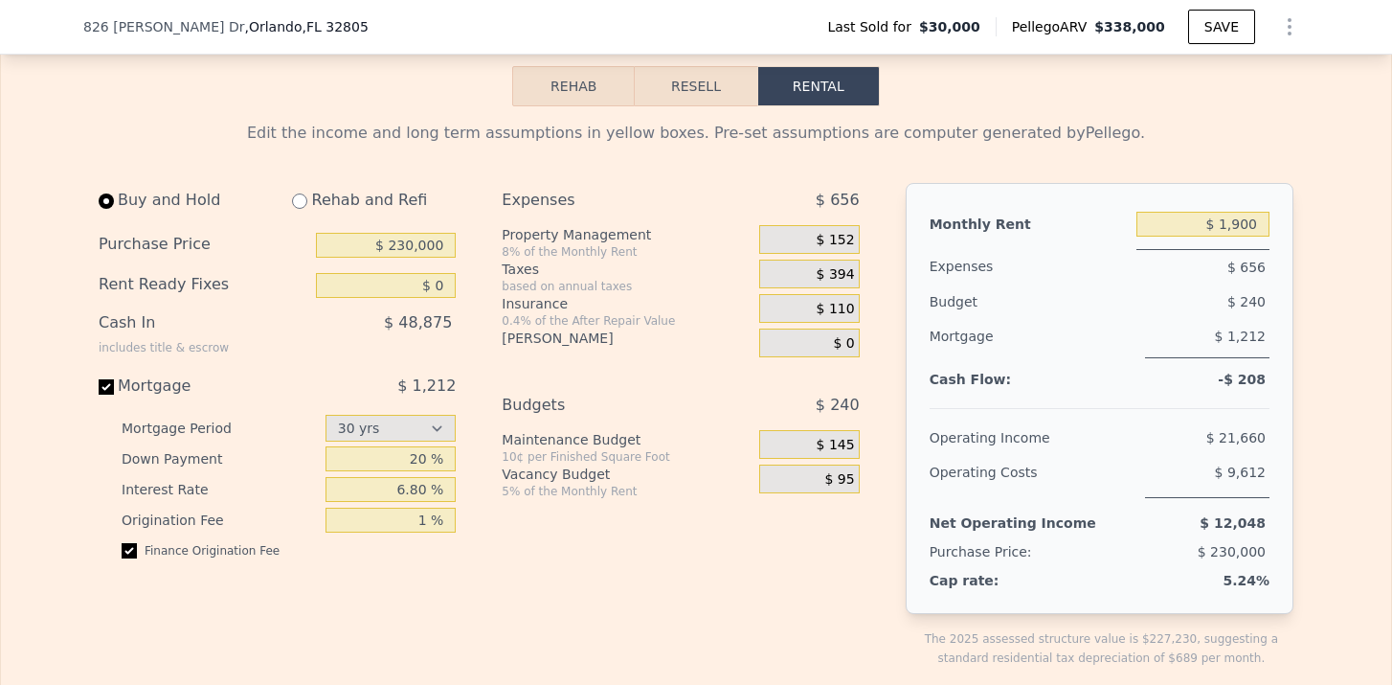
click at [305, 207] on input "radio" at bounding box center [299, 200] width 15 height 15
radio input "true"
type input "$ 15,000"
type input "$ 4,500"
select select "30"
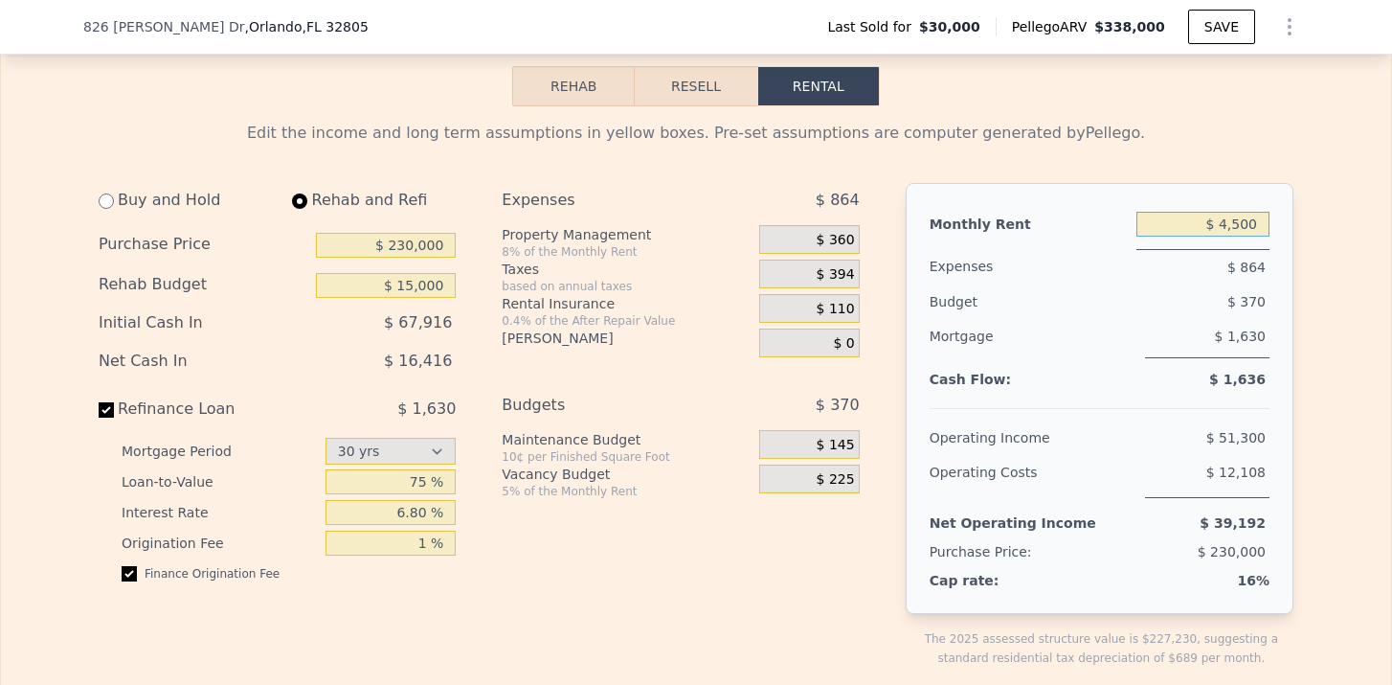
drag, startPoint x: 1219, startPoint y: 223, endPoint x: 1363, endPoint y: 231, distance: 143.9
click at [1263, 222] on input "$ 8,004,500" at bounding box center [1203, 224] width 133 height 25
type input "$ 1,800"
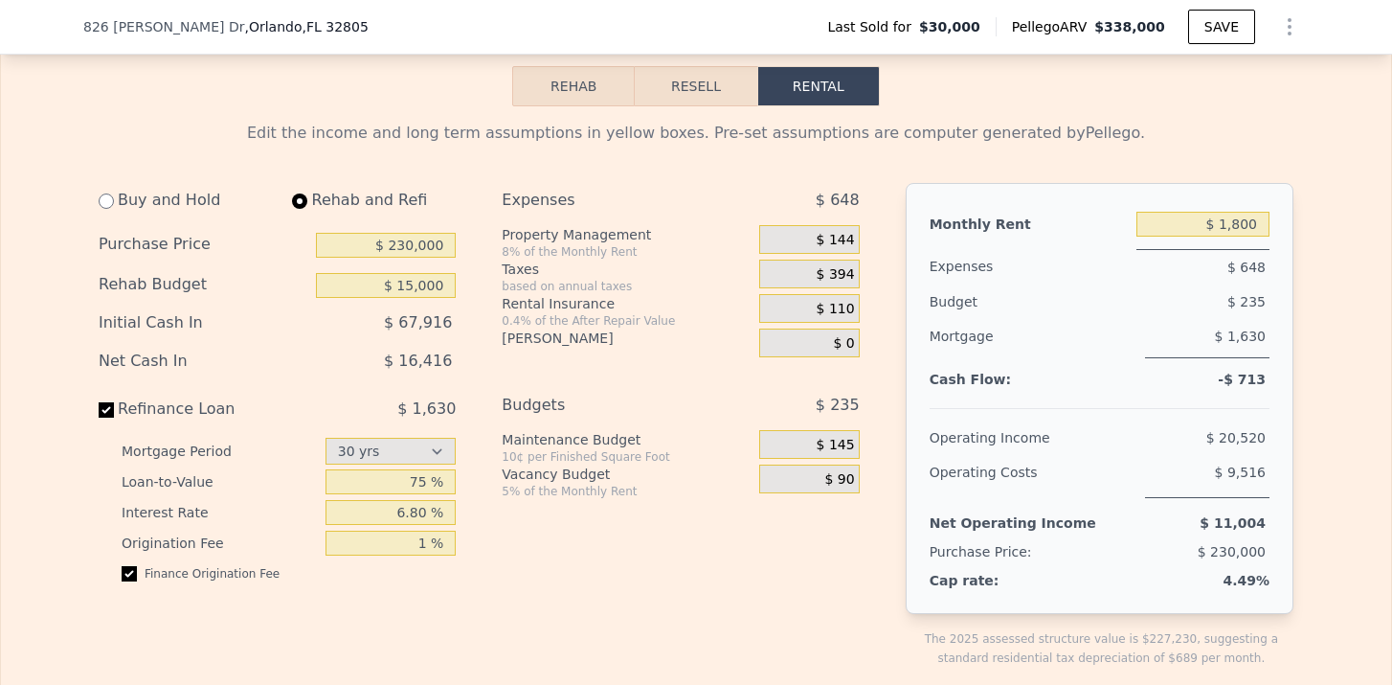
click at [846, 239] on span "$ 144" at bounding box center [836, 240] width 38 height 17
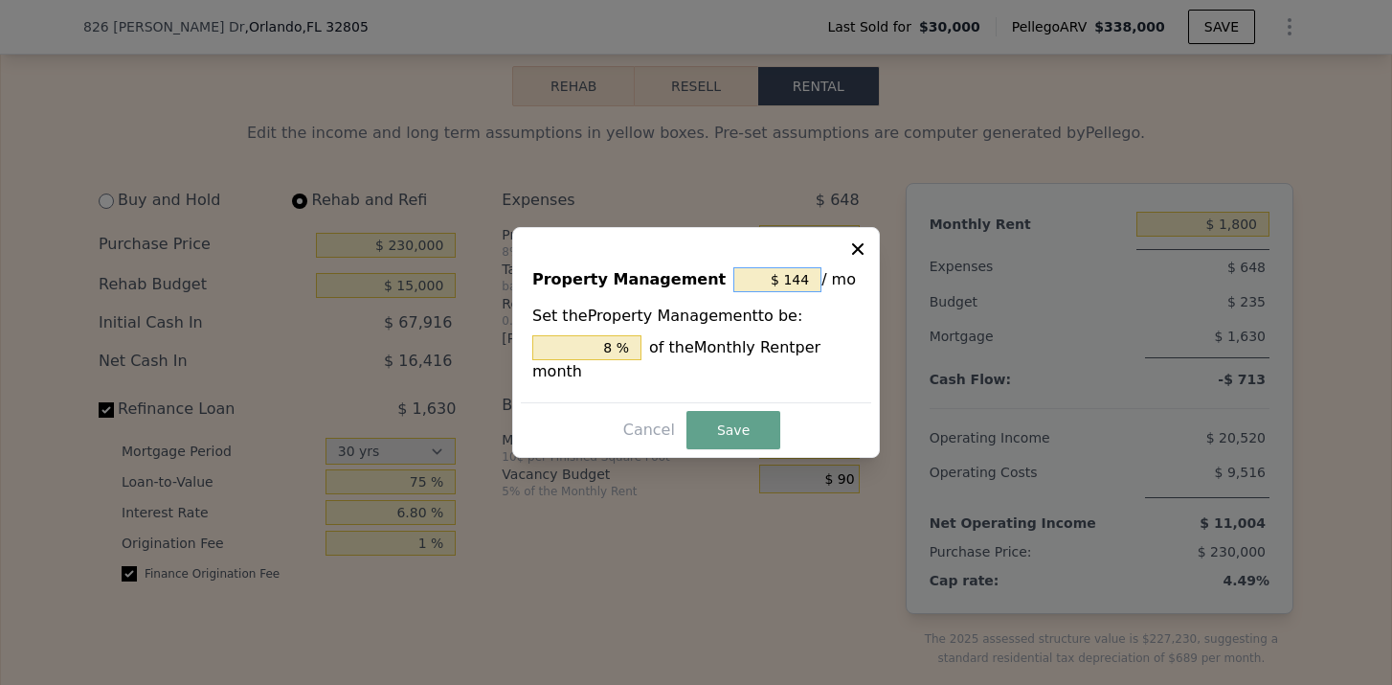
click at [807, 284] on input "$ 144" at bounding box center [778, 279] width 88 height 25
type input "$ 14"
type input "0.778 %"
type input "$ 1"
type input "0.056 %"
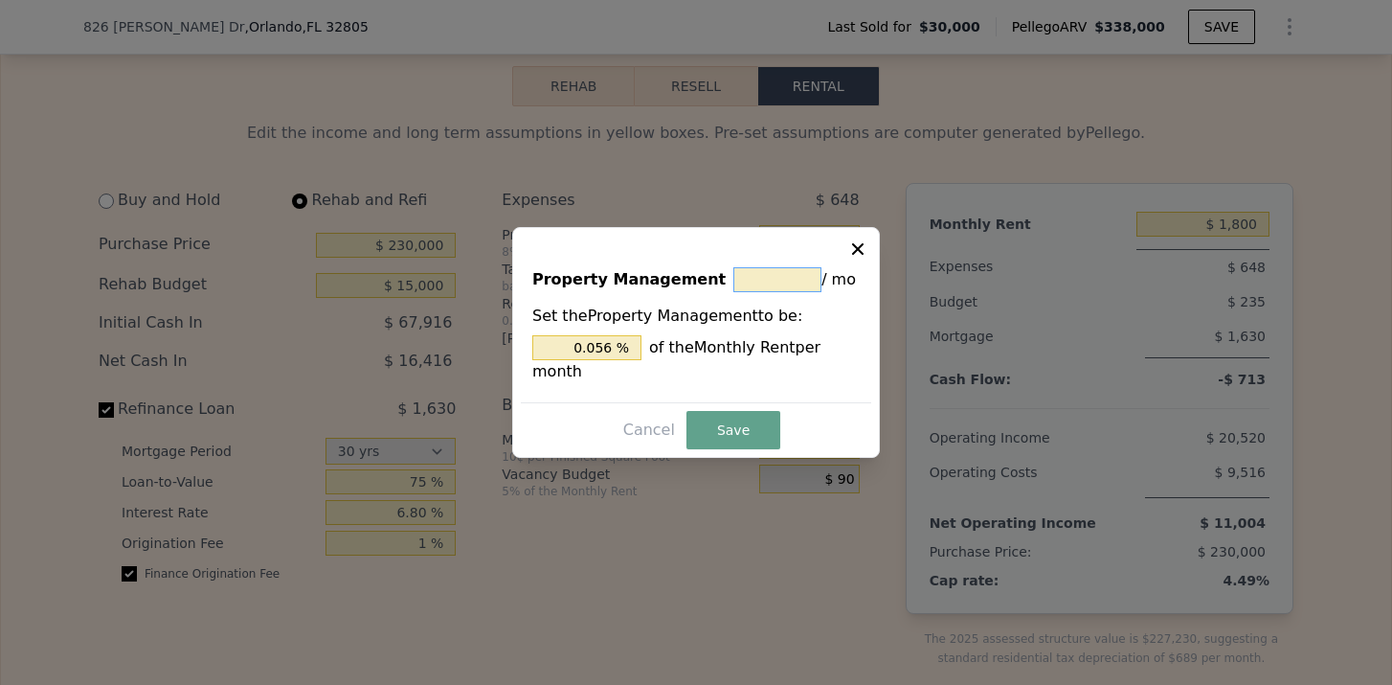
type input "$ 0"
type input "0 %"
click at [754, 421] on button "Save" at bounding box center [734, 430] width 94 height 38
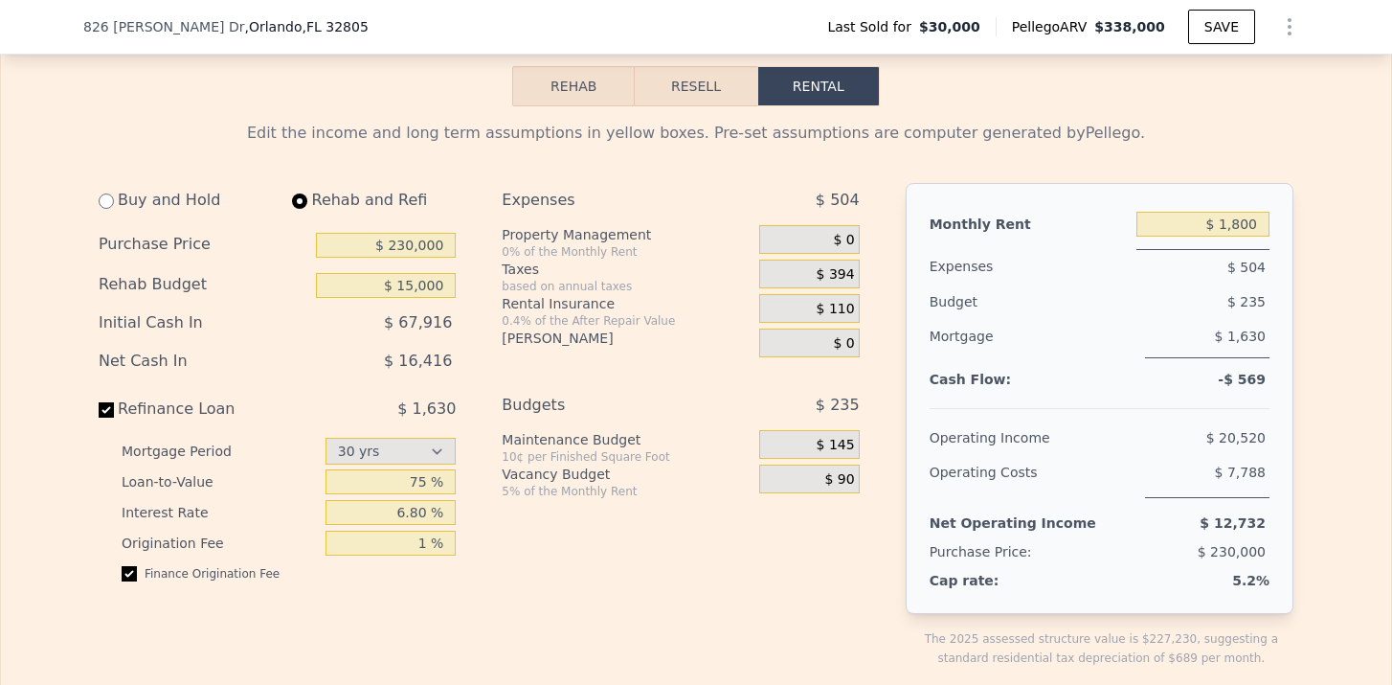
click at [845, 276] on span "$ 394" at bounding box center [836, 274] width 38 height 17
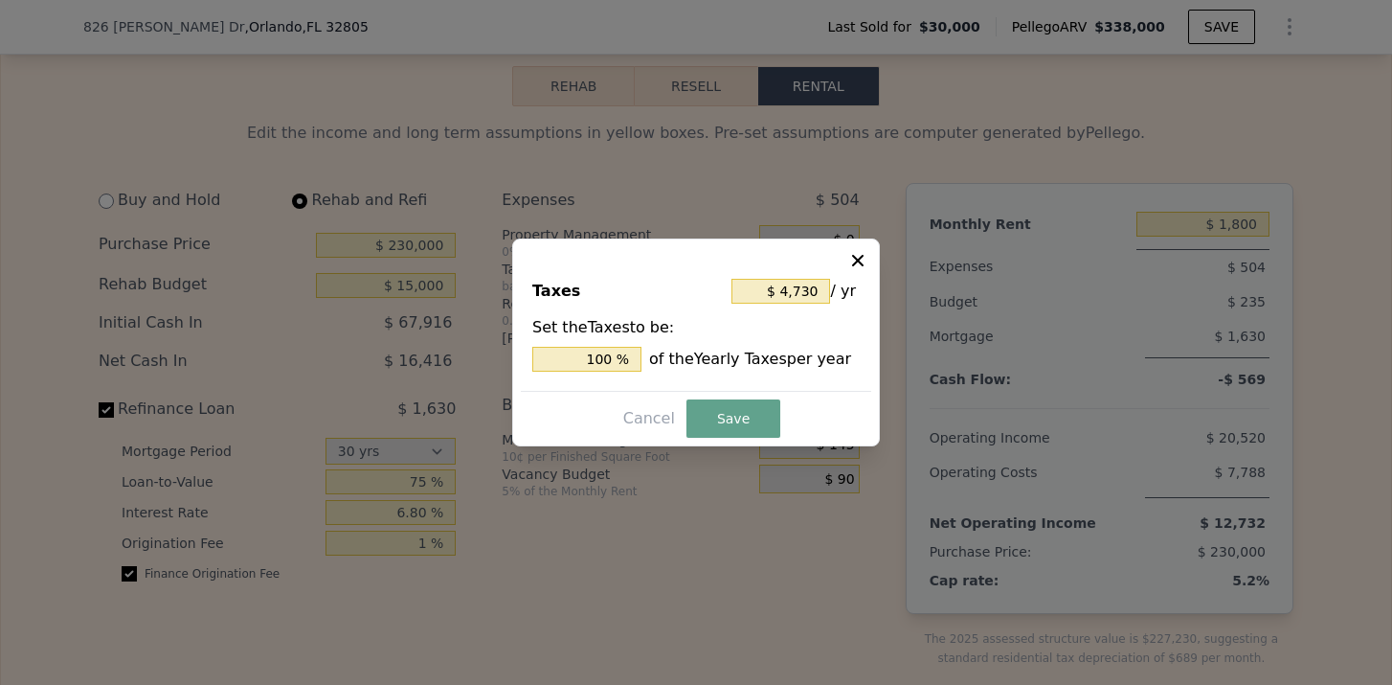
click at [859, 259] on icon at bounding box center [857, 260] width 11 height 11
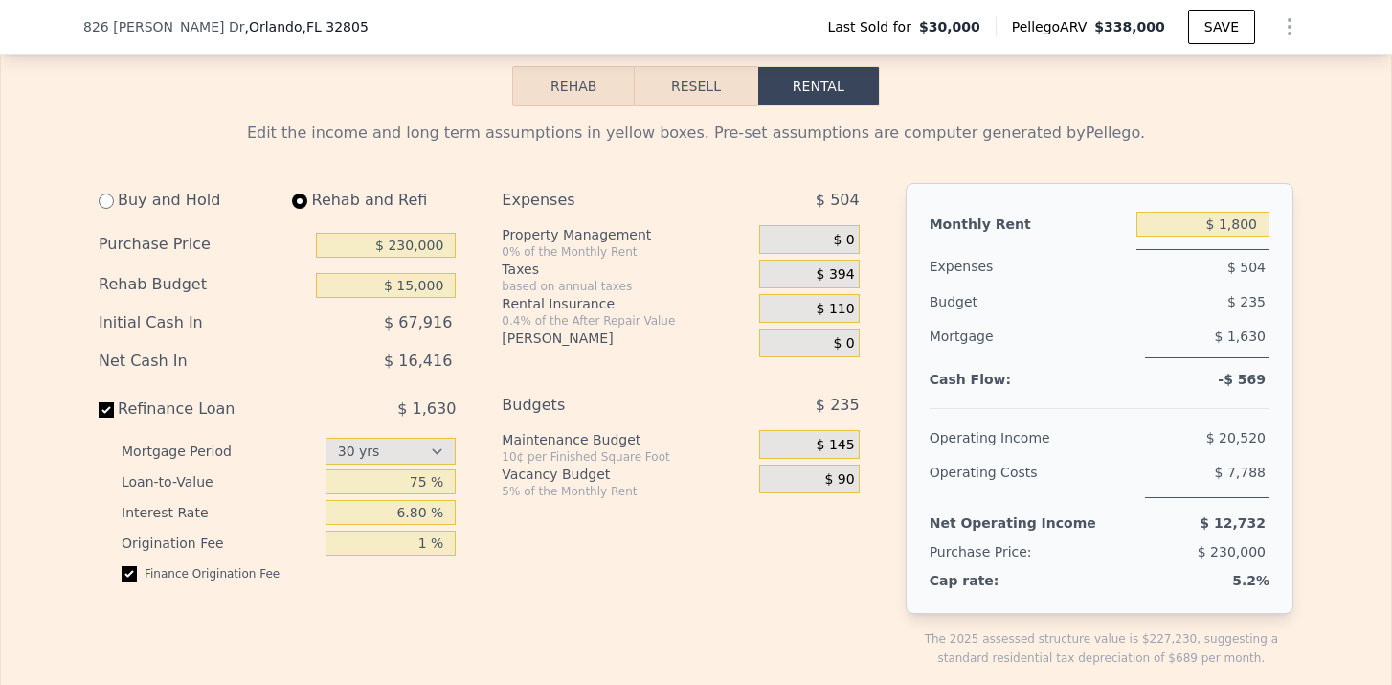
click at [843, 314] on span "$ 110" at bounding box center [836, 309] width 38 height 17
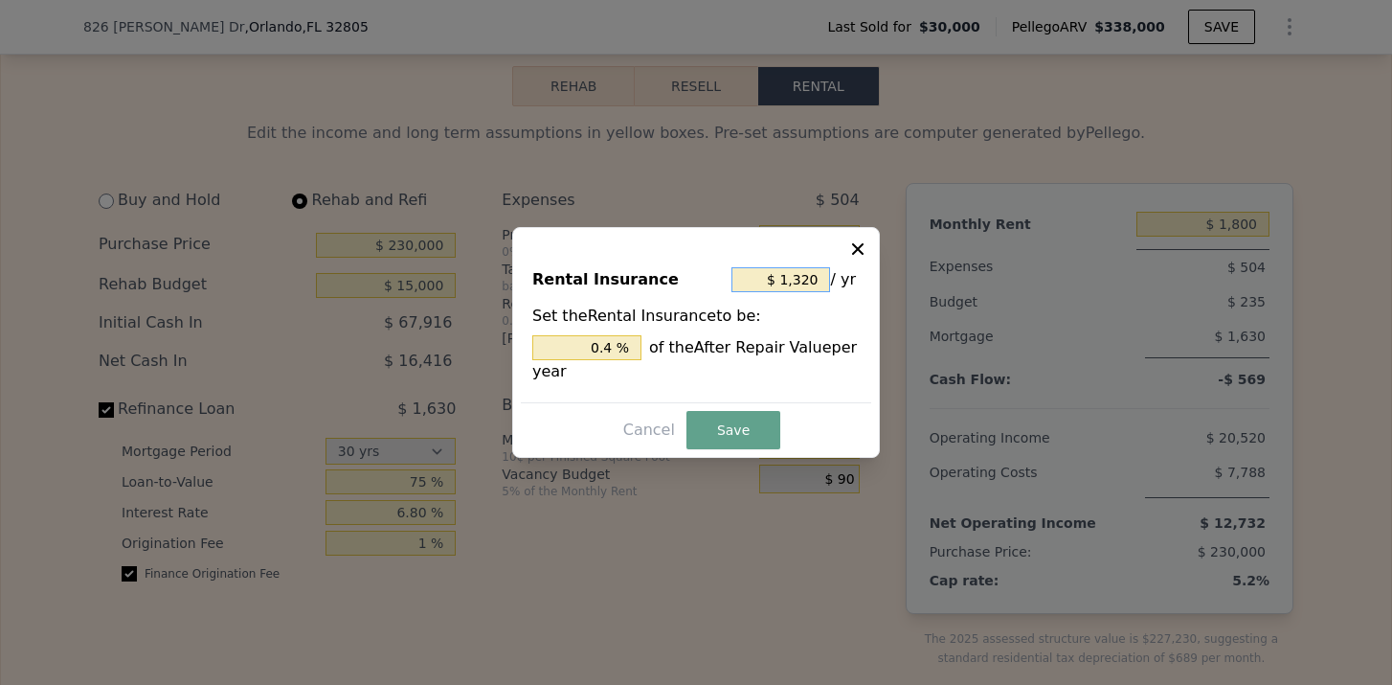
drag, startPoint x: 819, startPoint y: 273, endPoint x: 783, endPoint y: 273, distance: 35.4
click at [784, 273] on input "$ 1,320" at bounding box center [781, 279] width 99 height 25
type input "$ 2"
type input "0.001 %"
type input "$ 24"
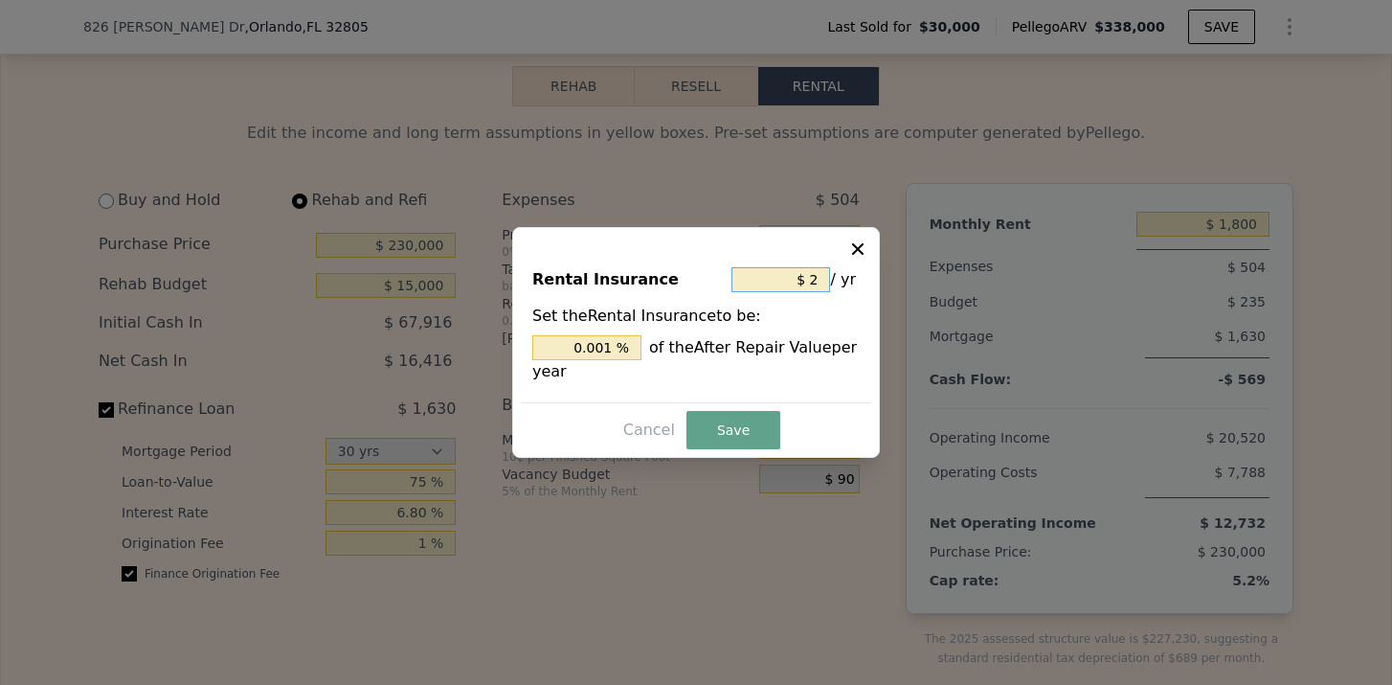
type input "0.007 %"
type input "$ 240"
type input "0.073 %"
type input "$ 2,400"
type input "0.727 %"
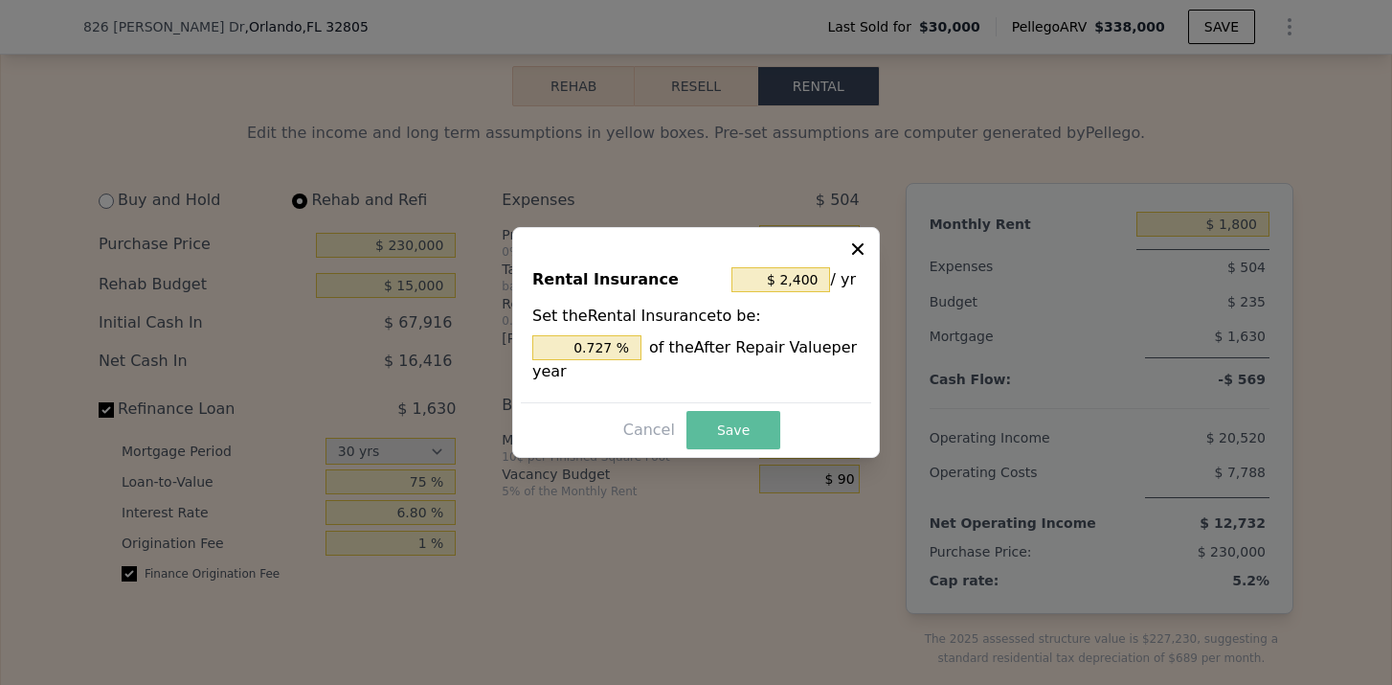
click at [706, 432] on button "Save" at bounding box center [734, 430] width 94 height 38
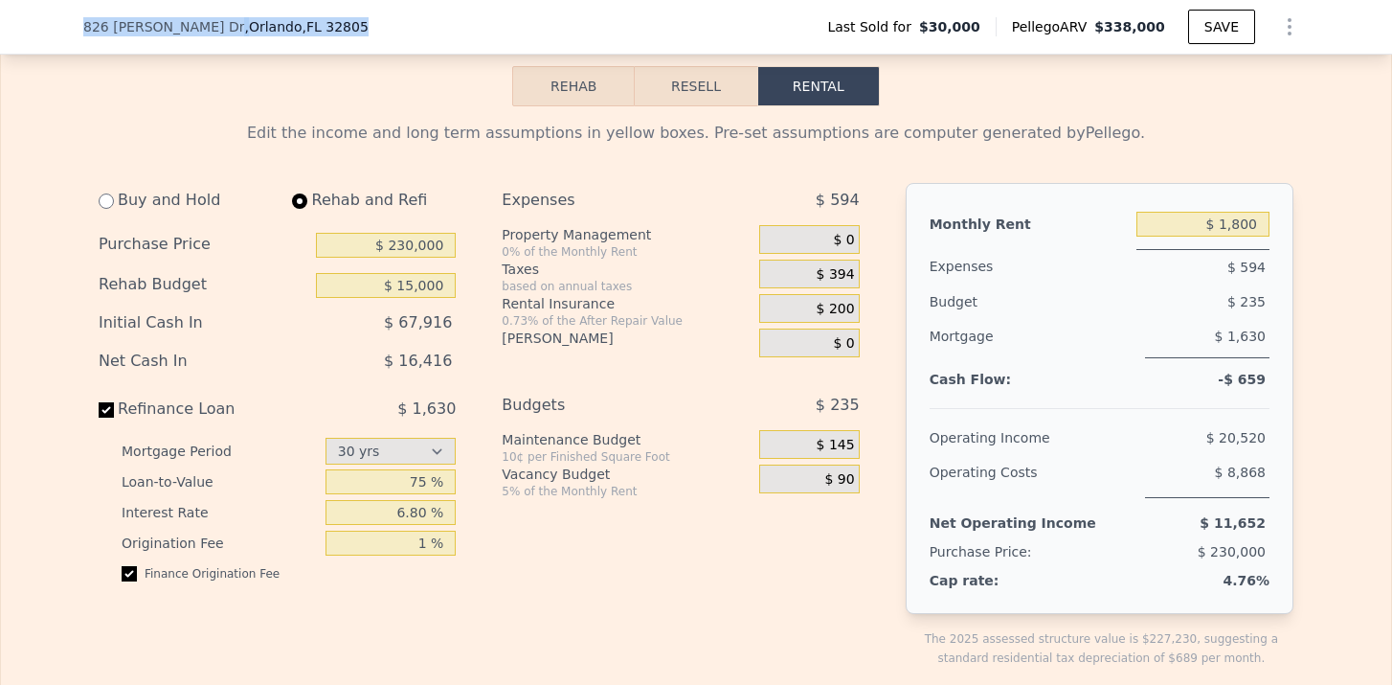
drag, startPoint x: 337, startPoint y: 34, endPoint x: 79, endPoint y: 23, distance: 257.9
click at [79, 23] on div "[STREET_ADDRESS][PERSON_NAME][PERSON_NAME] Last Sold for $30,000 Pellego ARV $3…" at bounding box center [696, 27] width 1392 height 55
copy div "[STREET_ADDRESS][PERSON_NAME]"
click at [807, 279] on div "$ 394" at bounding box center [809, 274] width 100 height 29
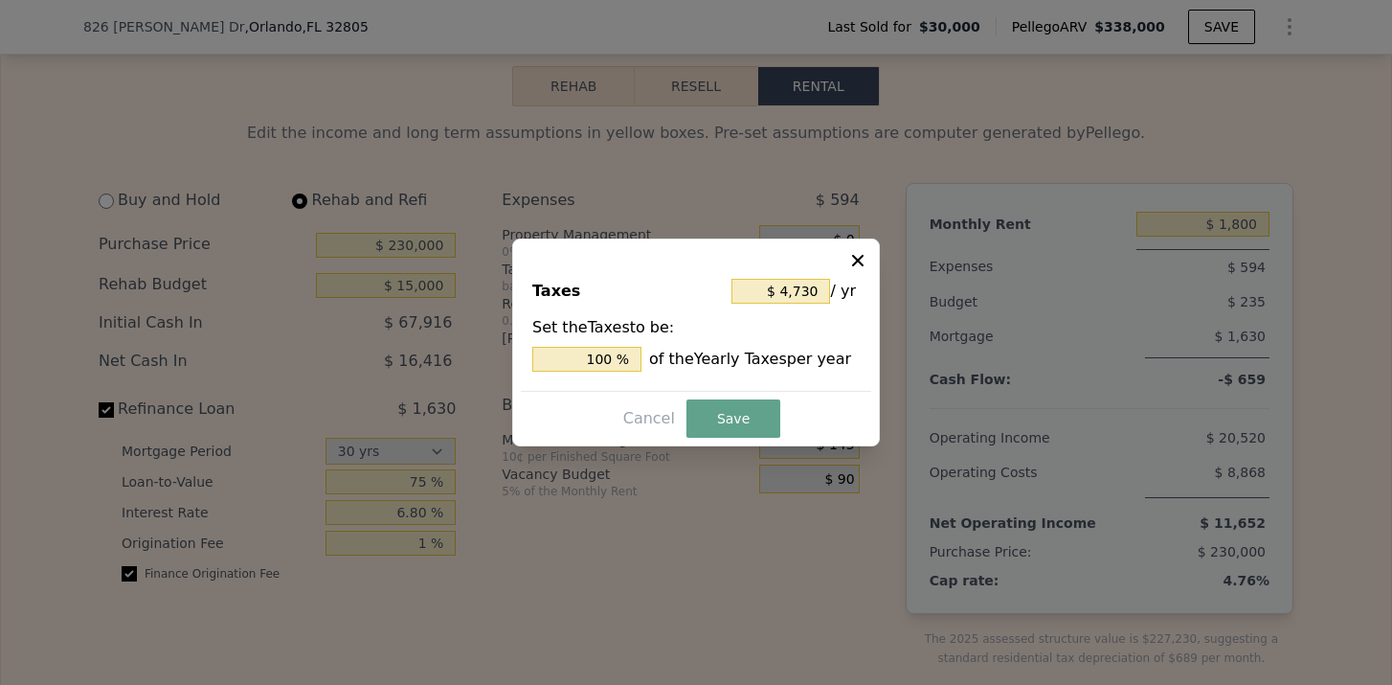
click at [864, 256] on icon at bounding box center [857, 260] width 19 height 19
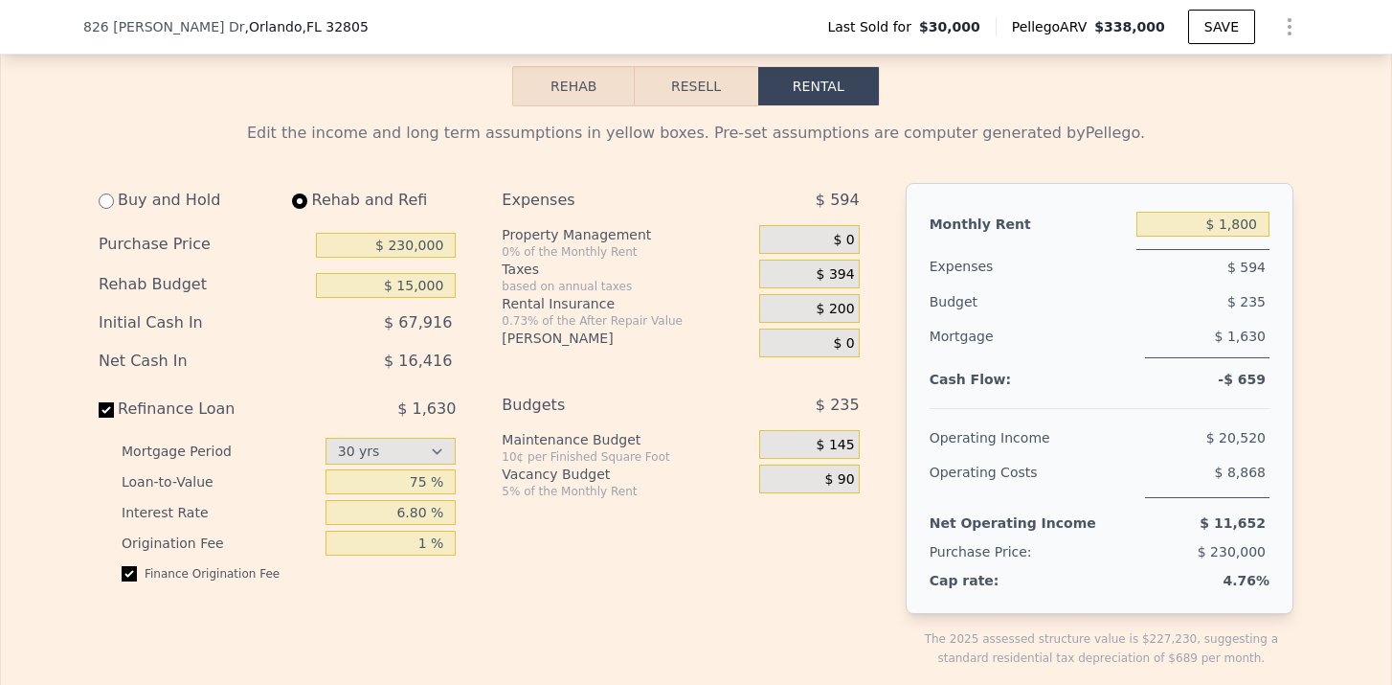
click at [713, 92] on button "Resell" at bounding box center [696, 86] width 122 height 40
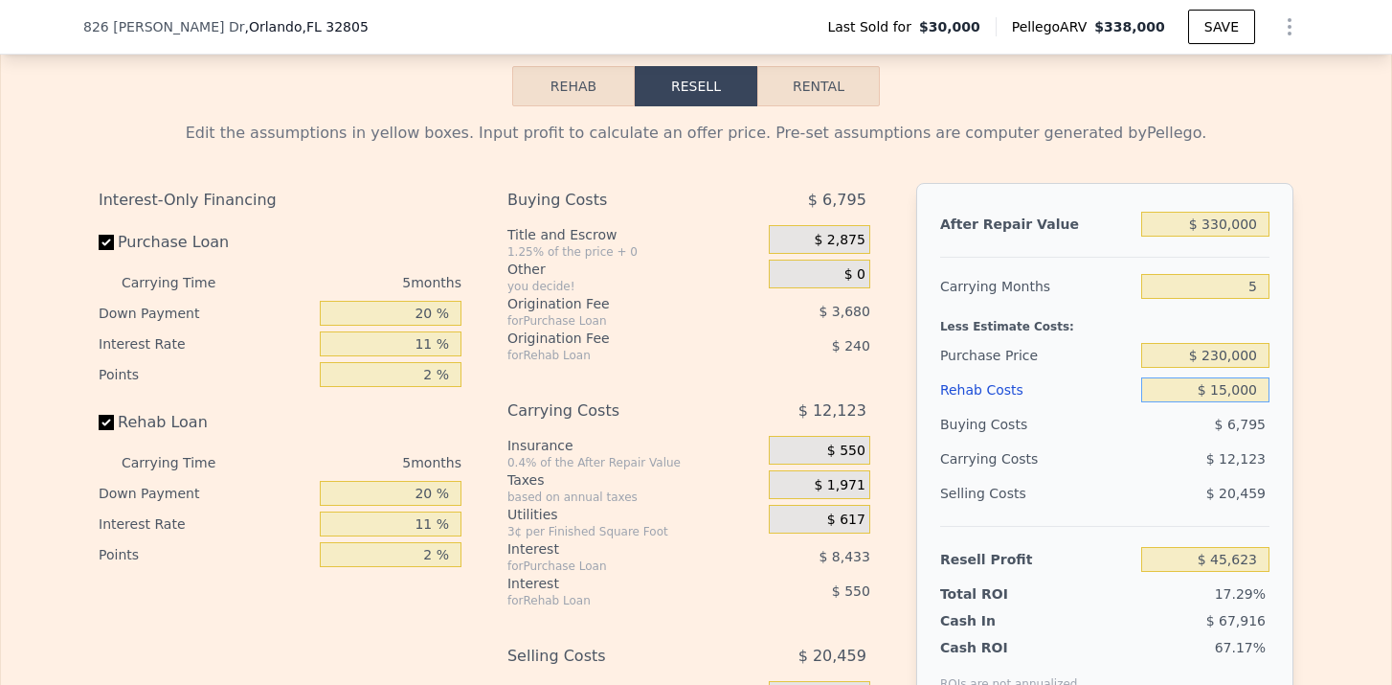
click at [1226, 394] on input "$ 15,000" at bounding box center [1206, 389] width 128 height 25
type input "$ 1,000"
type input "$ 60,362"
type input "$ 13,000"
type input "$ 47,730"
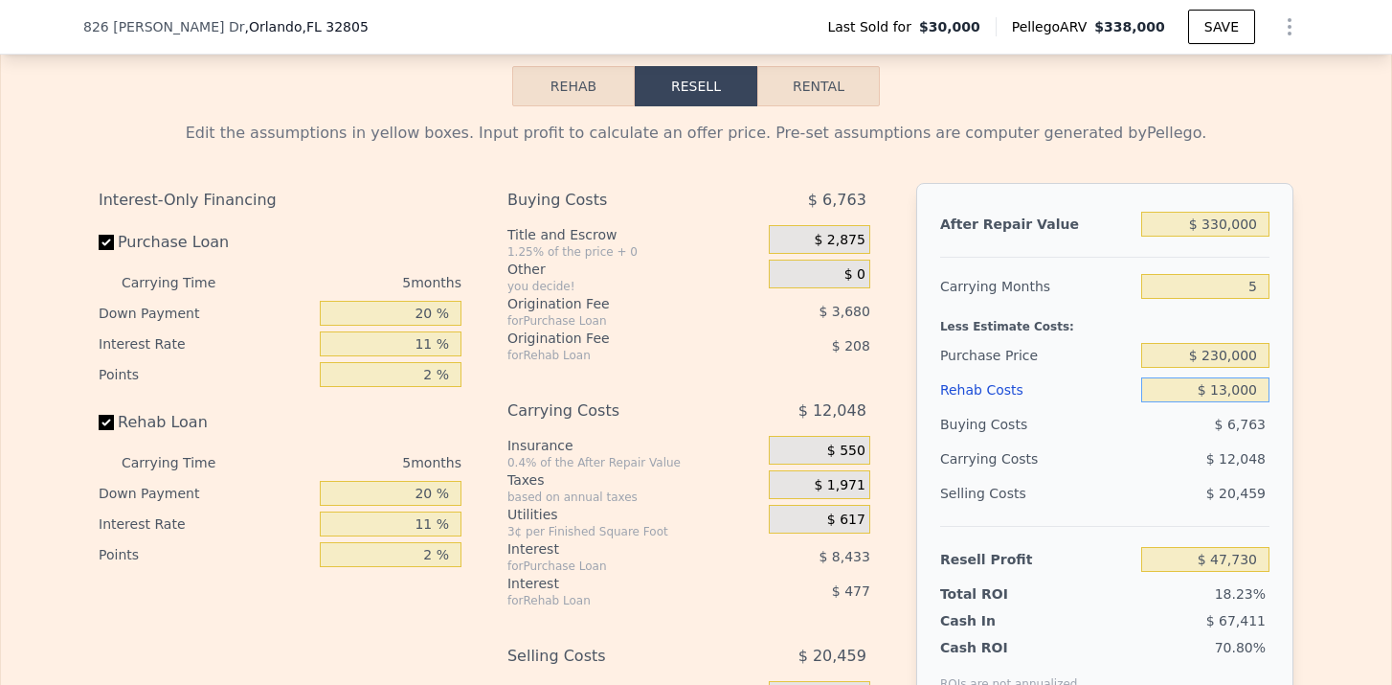
type input "$ 13,000"
click at [1340, 504] on div "Edit the assumptions in yellow boxes. Input profit to calculate an offer price.…" at bounding box center [696, 462] width 1391 height 712
click at [347, 168] on div "Edit the assumptions in yellow boxes. Input profit to calculate an offer price.…" at bounding box center [696, 470] width 1195 height 697
